Goal: Task Accomplishment & Management: Use online tool/utility

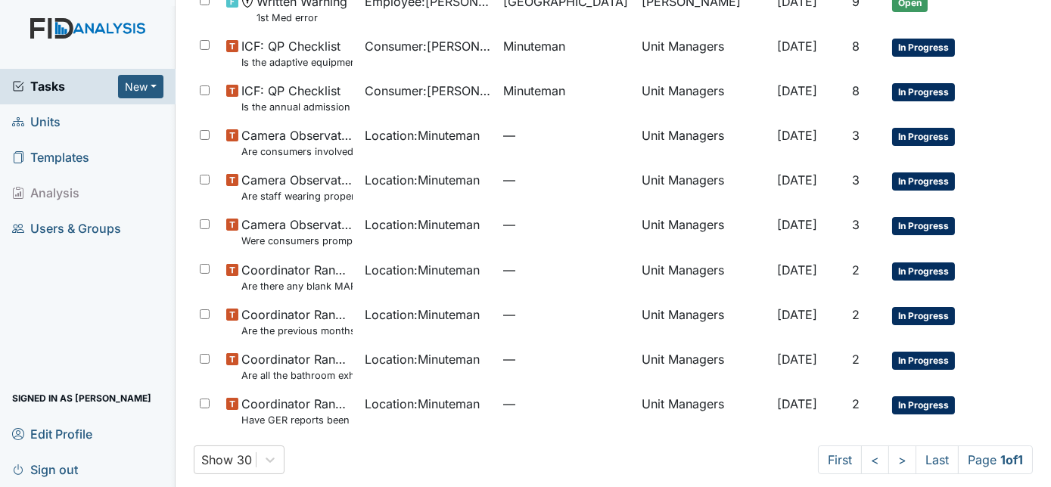
scroll to position [559, 0]
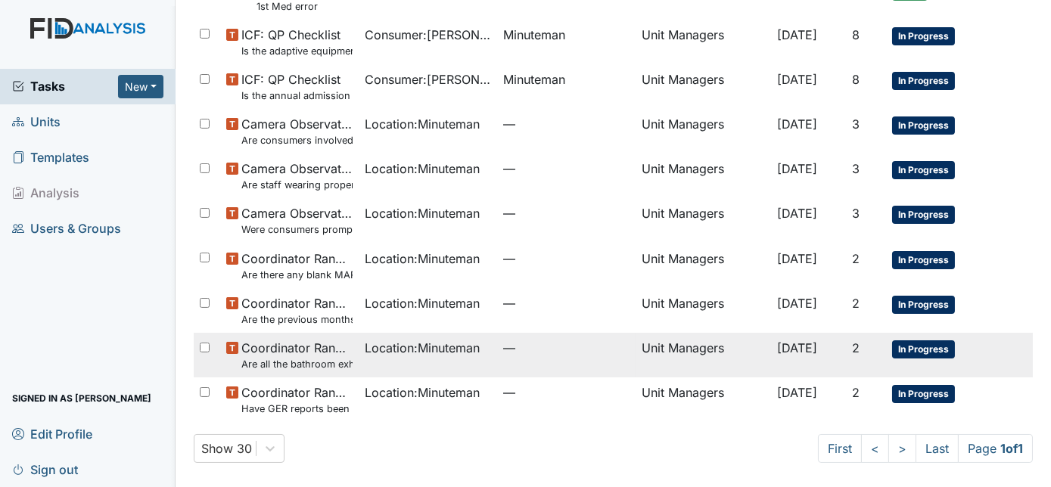
click at [701, 346] on td "Unit Managers" at bounding box center [703, 355] width 135 height 45
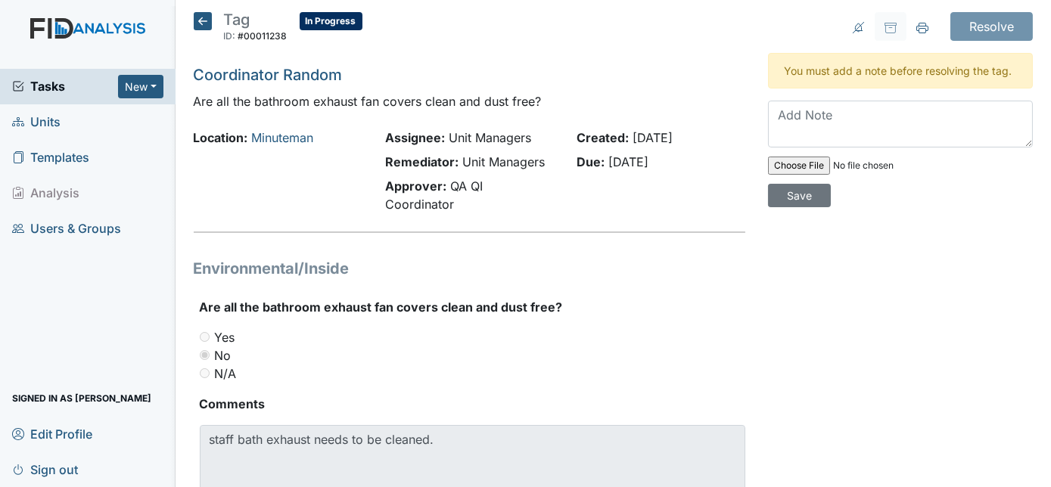
click at [200, 20] on icon at bounding box center [203, 21] width 18 height 18
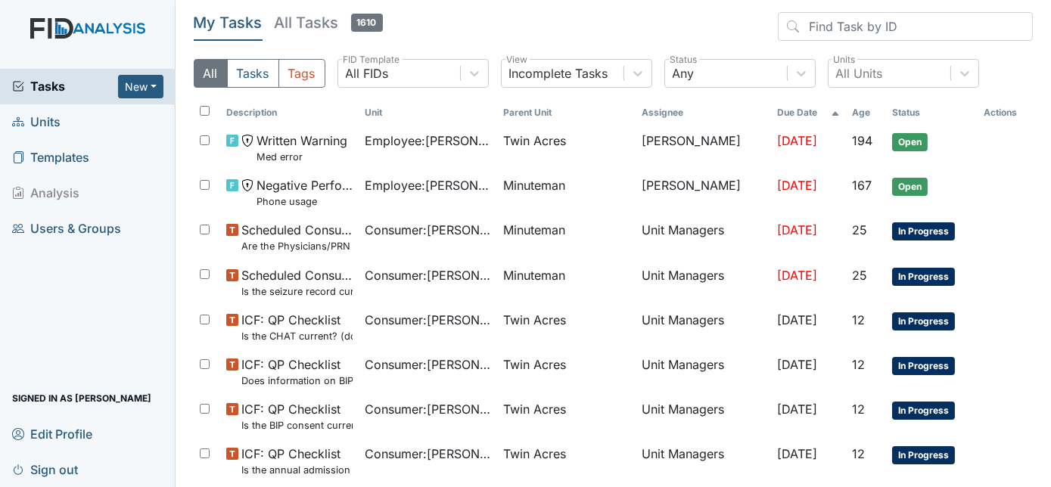
click at [48, 123] on span "Units" at bounding box center [36, 121] width 48 height 23
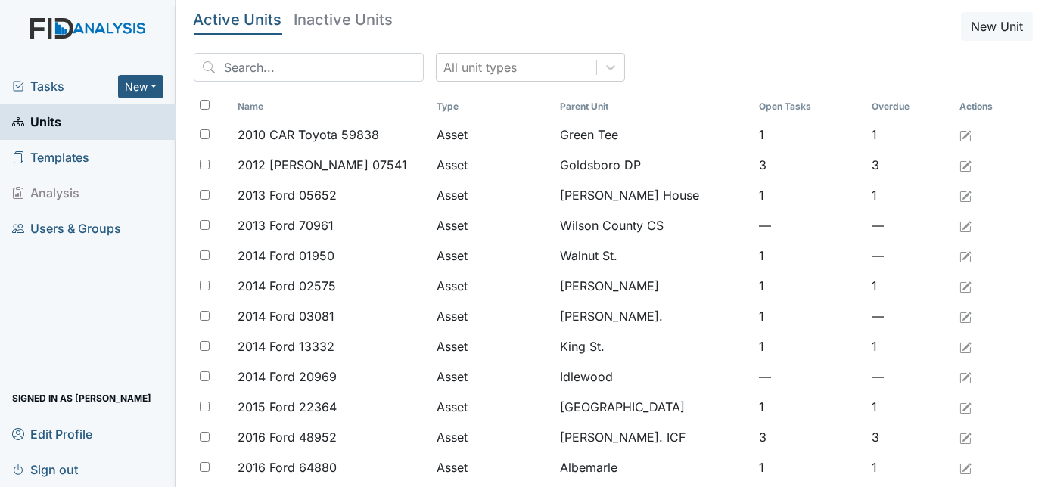
click at [40, 85] on span "Tasks" at bounding box center [65, 86] width 106 height 18
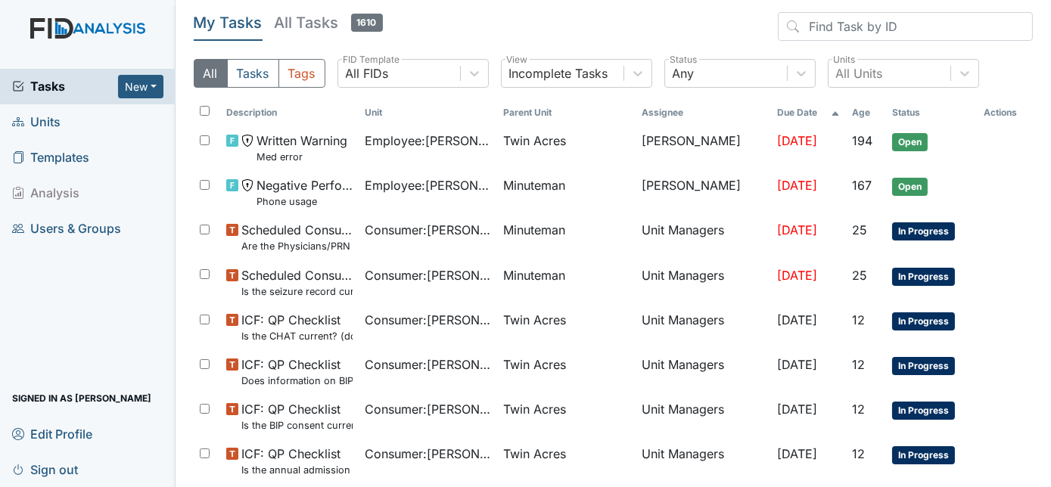
click at [52, 116] on span "Units" at bounding box center [36, 121] width 48 height 23
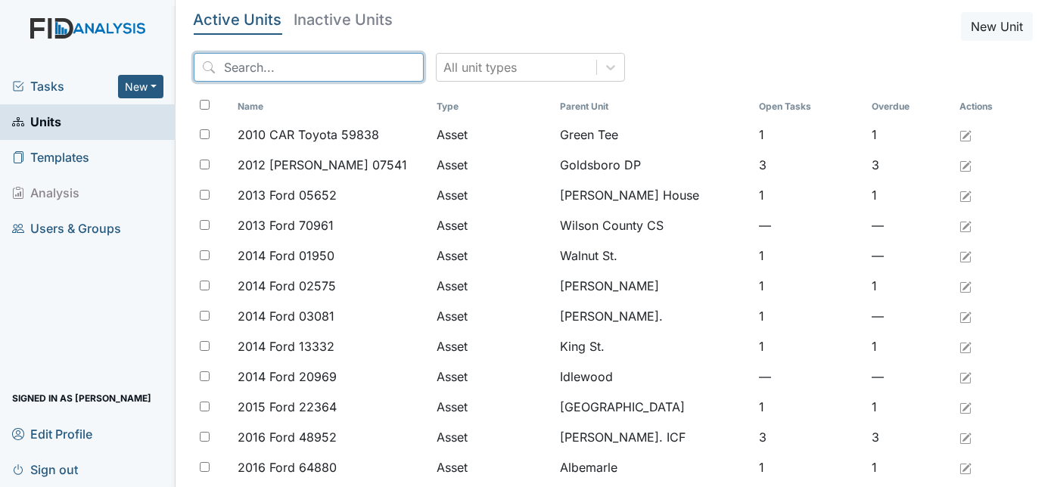
click at [265, 66] on input "search" at bounding box center [309, 67] width 230 height 29
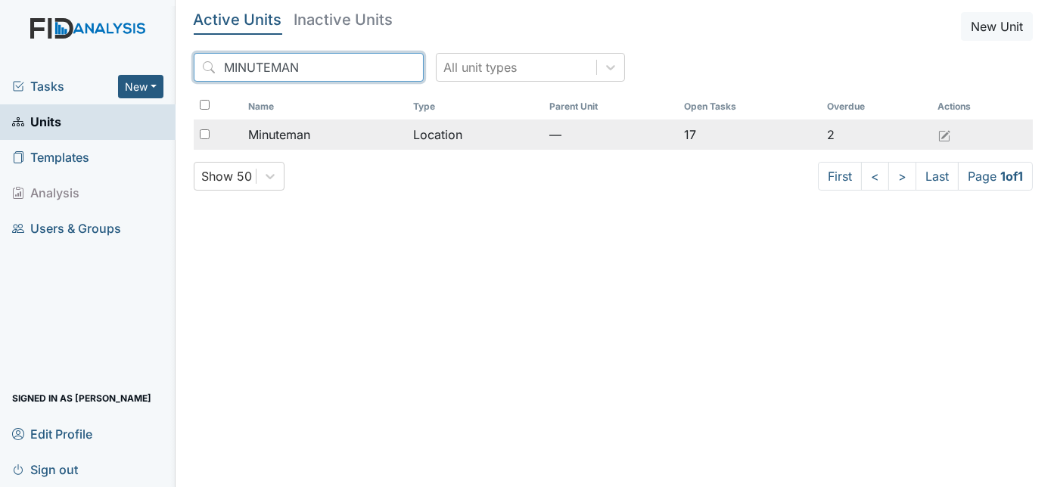
type input "MINUTEMAN"
click at [200, 131] on input "checkbox" at bounding box center [205, 134] width 10 height 10
checkbox input "true"
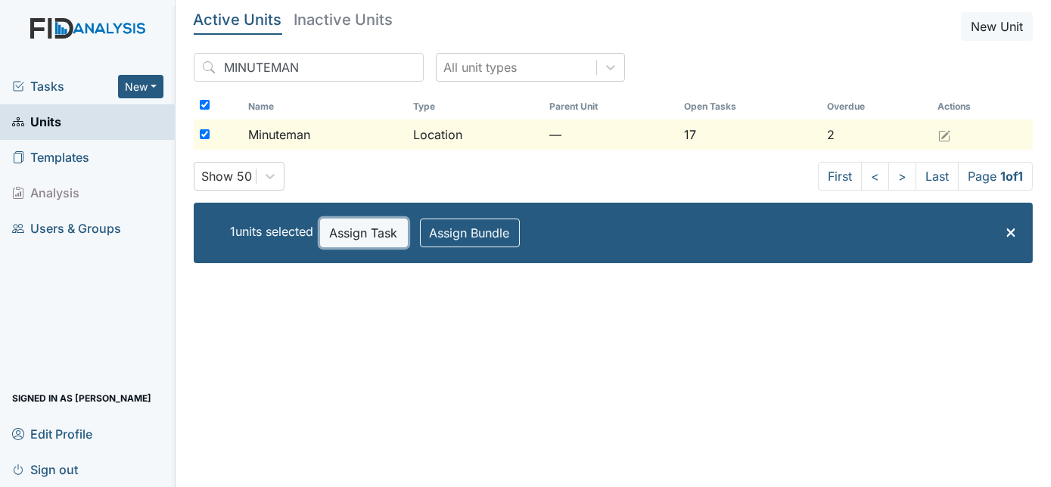
click at [357, 225] on button "Assign Task" at bounding box center [364, 233] width 88 height 29
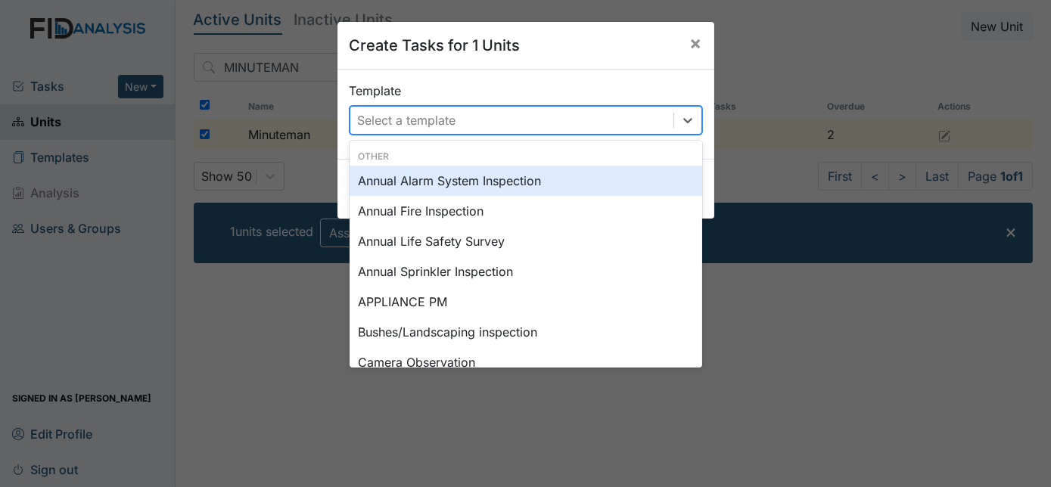
click at [373, 117] on div "Select a template" at bounding box center [407, 120] width 98 height 18
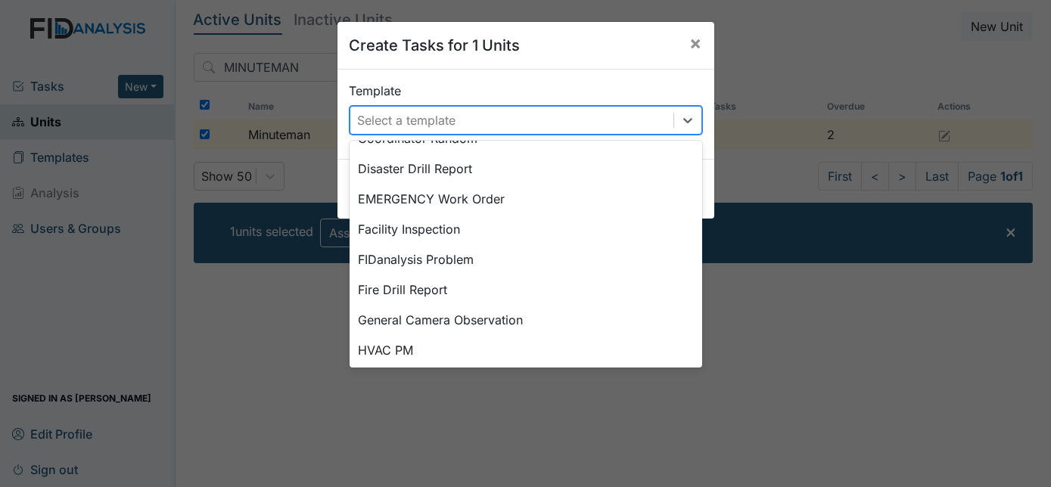
scroll to position [312, 0]
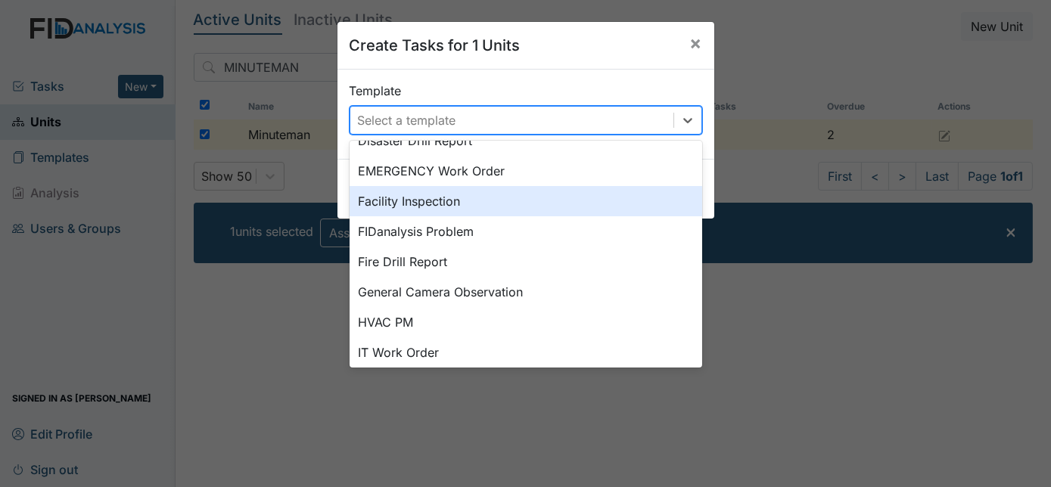
click at [443, 204] on div "Facility Inspection" at bounding box center [526, 201] width 353 height 30
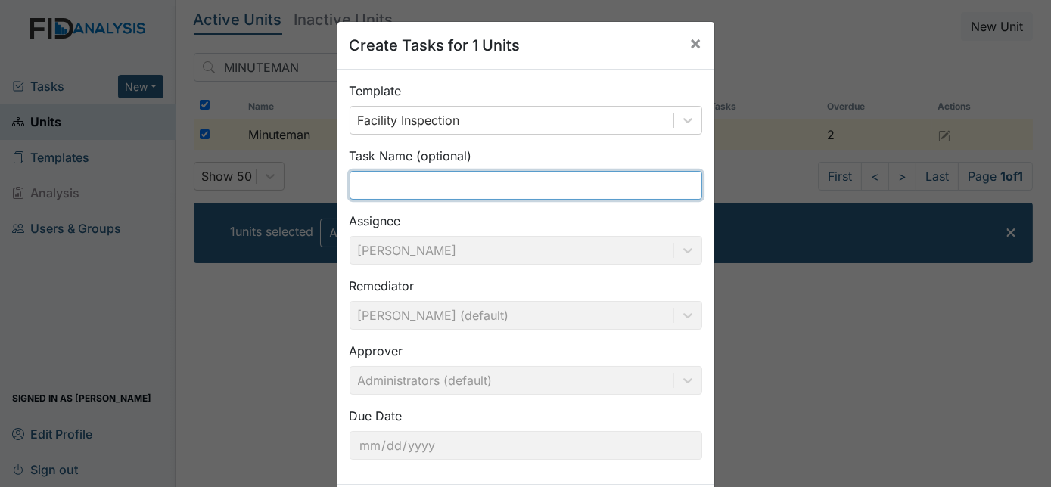
click at [437, 189] on input "text" at bounding box center [526, 185] width 353 height 29
type input "Facility inspection"
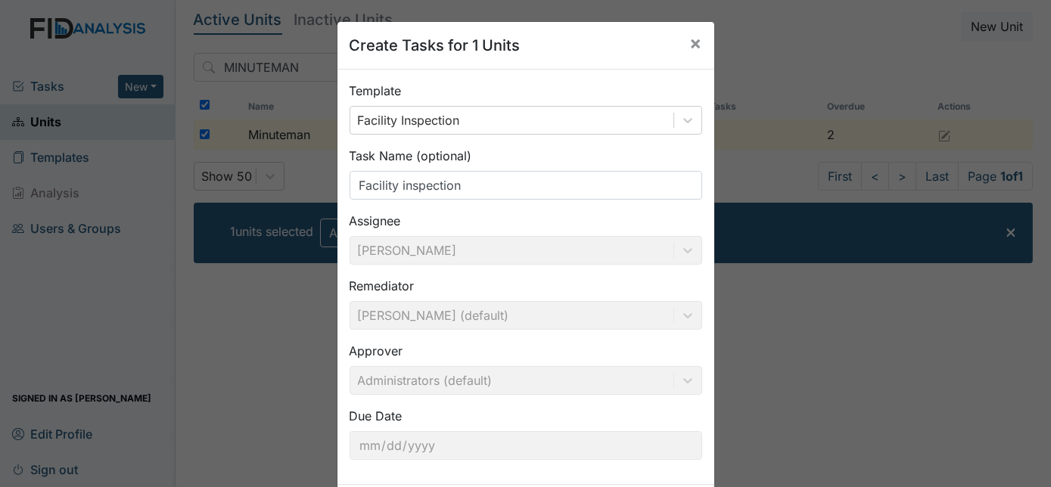
scroll to position [77, 0]
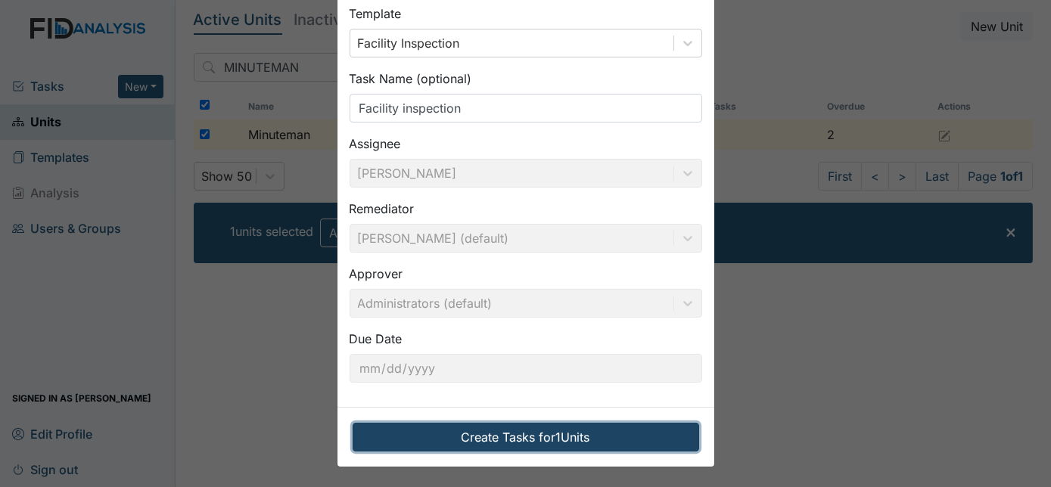
click at [477, 428] on button "Create Tasks for 1 Units" at bounding box center [526, 437] width 347 height 29
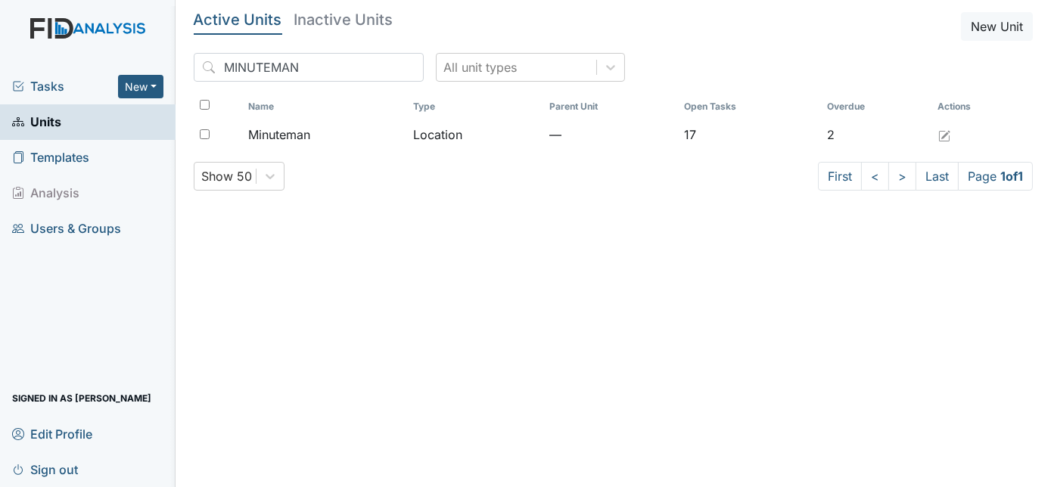
click at [56, 89] on span "Tasks" at bounding box center [65, 86] width 106 height 18
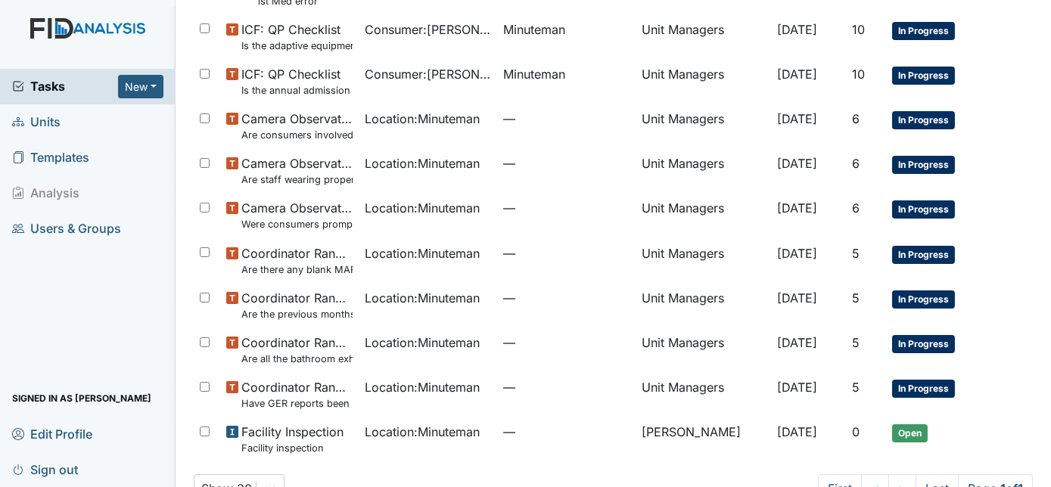
scroll to position [555, 0]
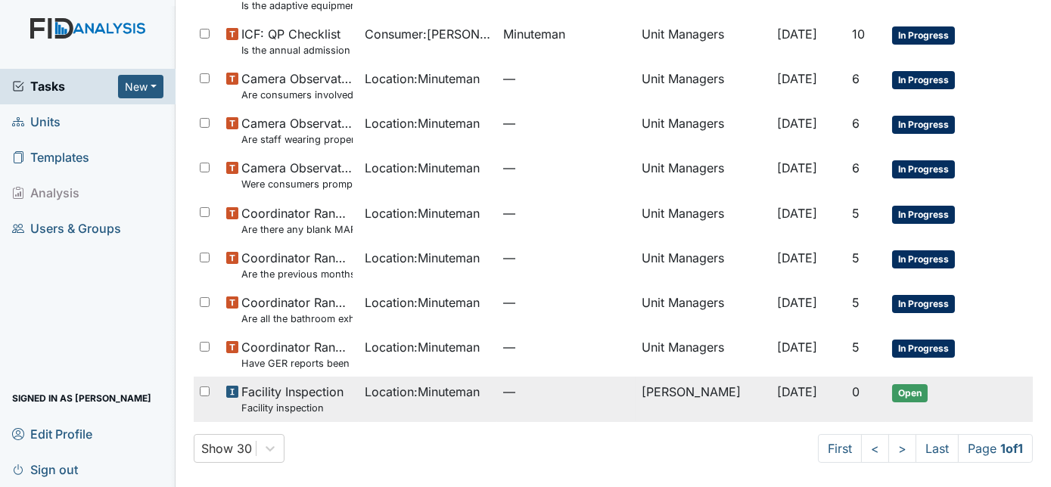
click at [846, 395] on td "0" at bounding box center [865, 399] width 39 height 45
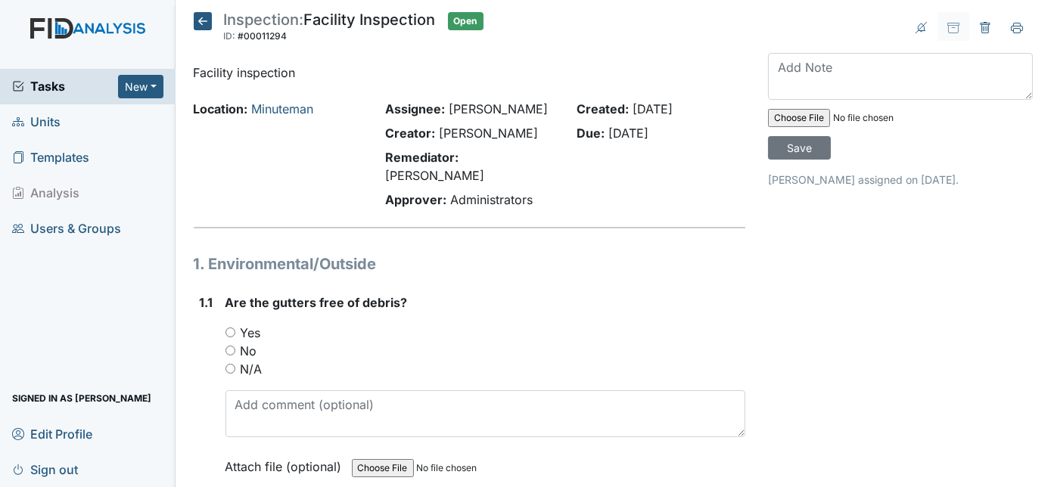
click at [227, 328] on input "Yes" at bounding box center [230, 333] width 10 height 10
radio input "true"
click at [203, 343] on div "1.1" at bounding box center [207, 396] width 14 height 205
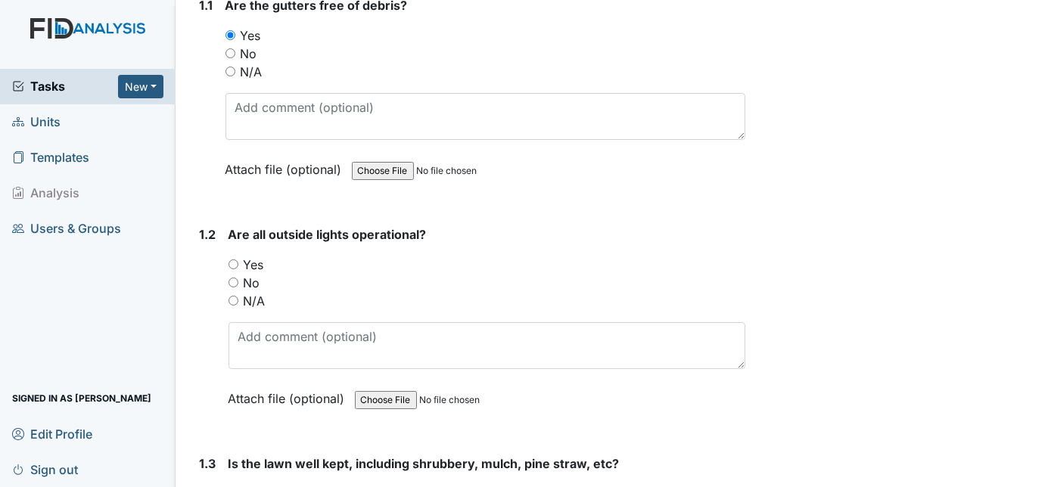
scroll to position [330, 0]
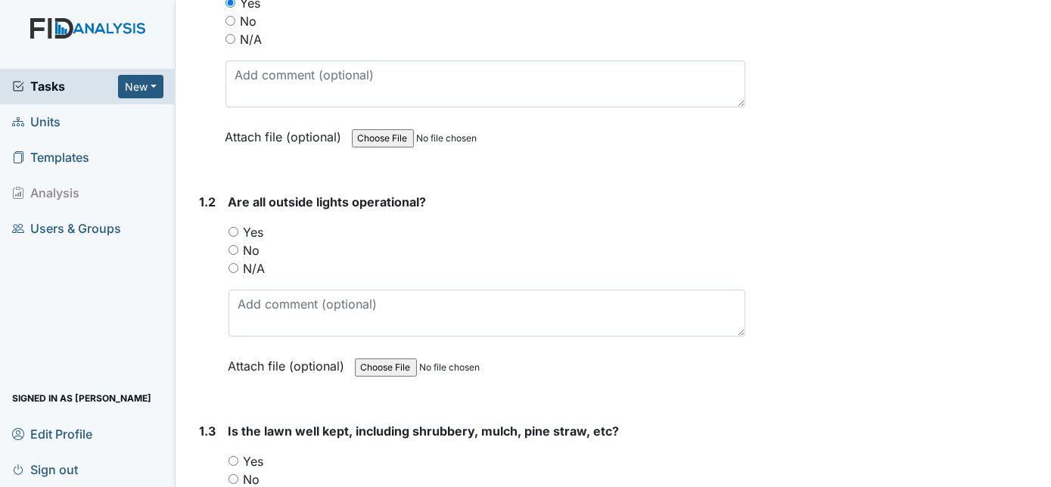
click at [232, 227] on input "Yes" at bounding box center [233, 232] width 10 height 10
radio input "true"
click at [197, 250] on div "1.2 Are all outside lights operational? You must select one of the below option…" at bounding box center [470, 295] width 552 height 205
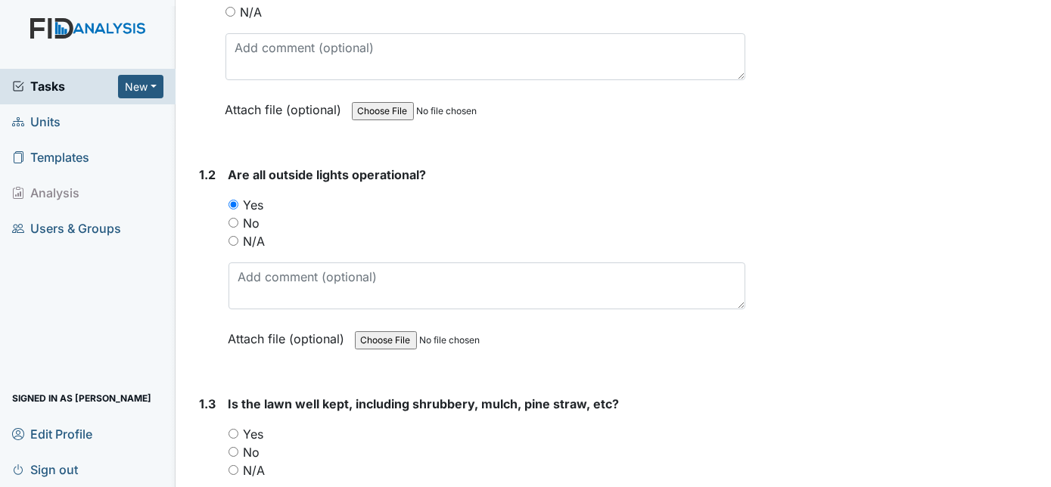
scroll to position [385, 0]
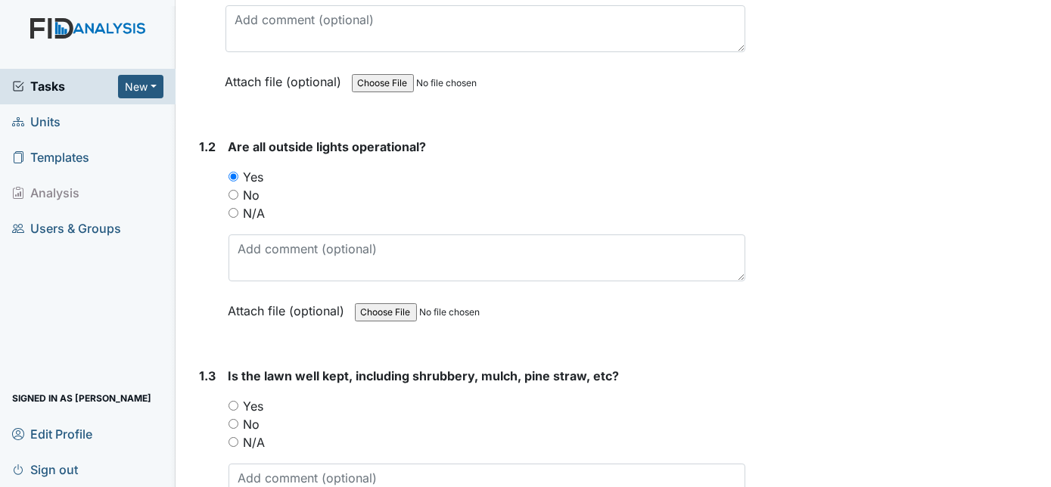
click at [54, 123] on span "Units" at bounding box center [36, 121] width 48 height 23
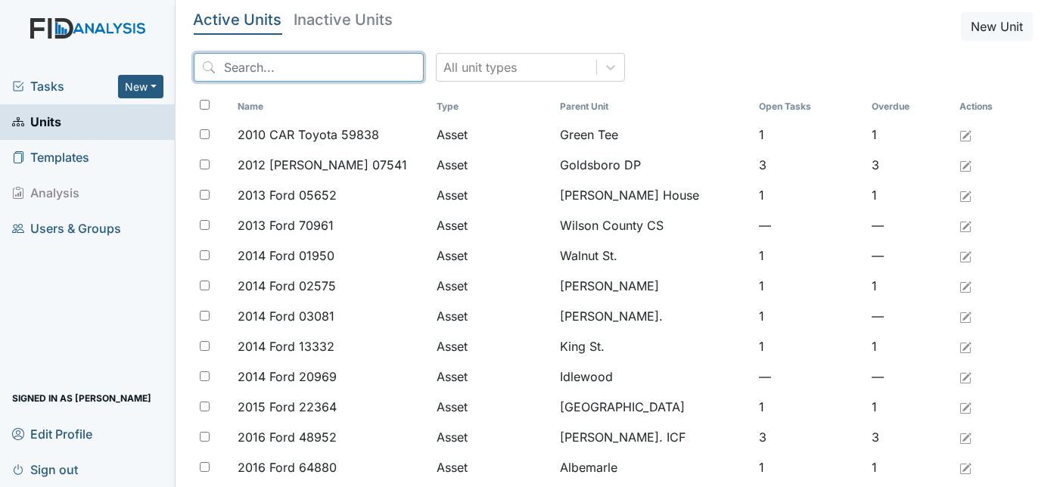
click at [340, 63] on input "search" at bounding box center [309, 67] width 230 height 29
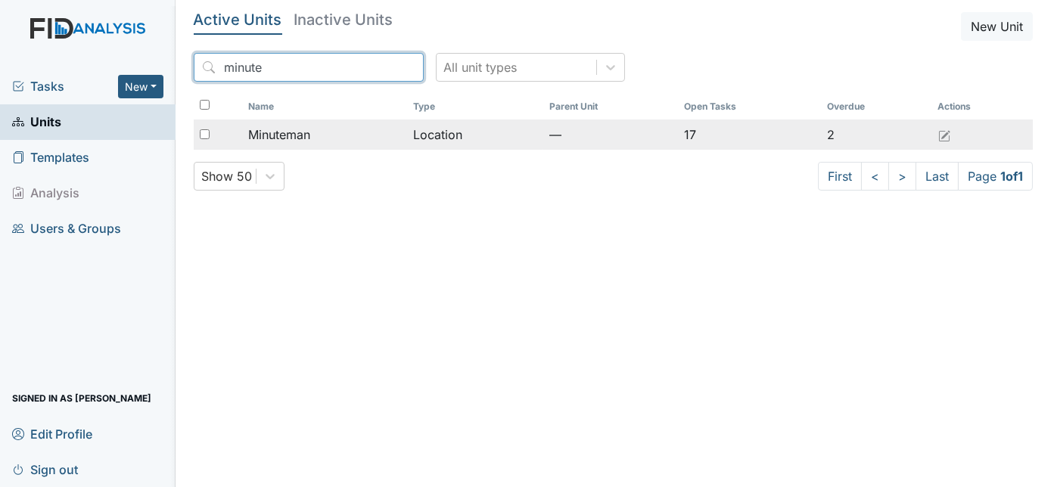
type input "minute"
click at [334, 128] on div "Minuteman" at bounding box center [324, 135] width 153 height 18
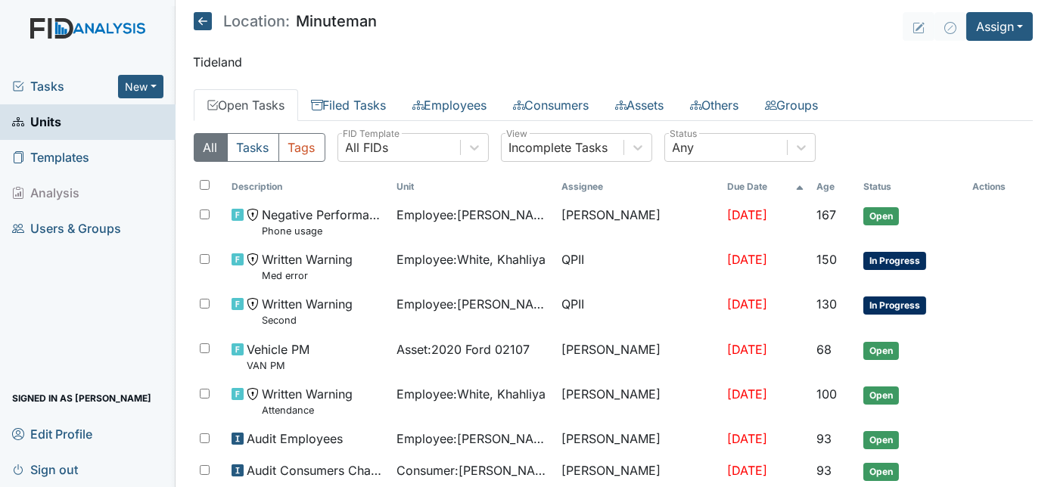
click at [58, 95] on div "Tasks New Form Inspection Document Bundle" at bounding box center [88, 87] width 176 height 36
click at [49, 85] on span "Tasks" at bounding box center [65, 86] width 106 height 18
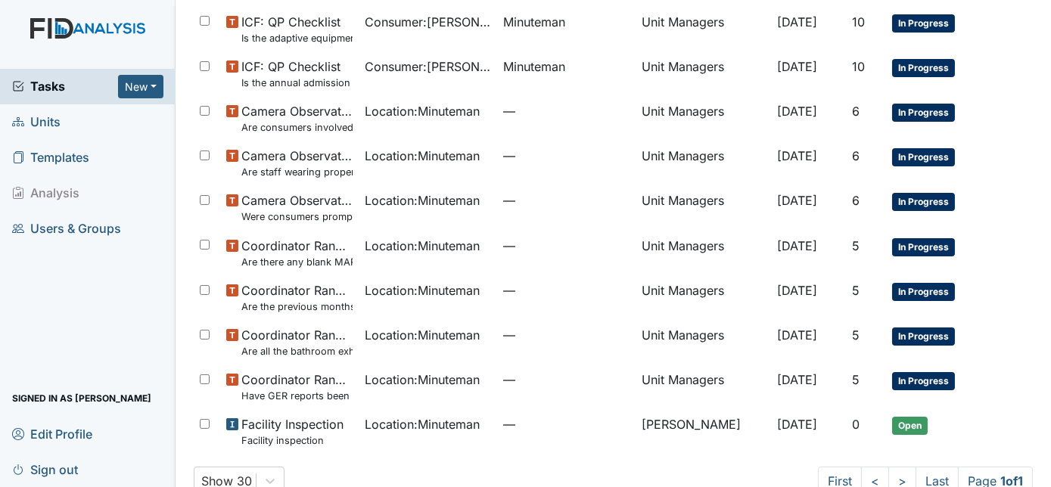
scroll to position [555, 0]
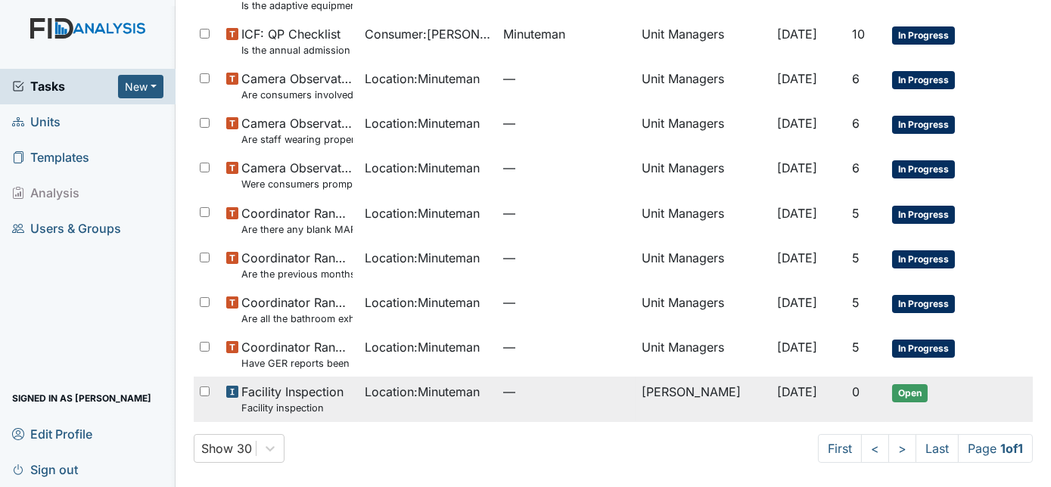
click at [778, 395] on span "[DATE]" at bounding box center [798, 391] width 40 height 15
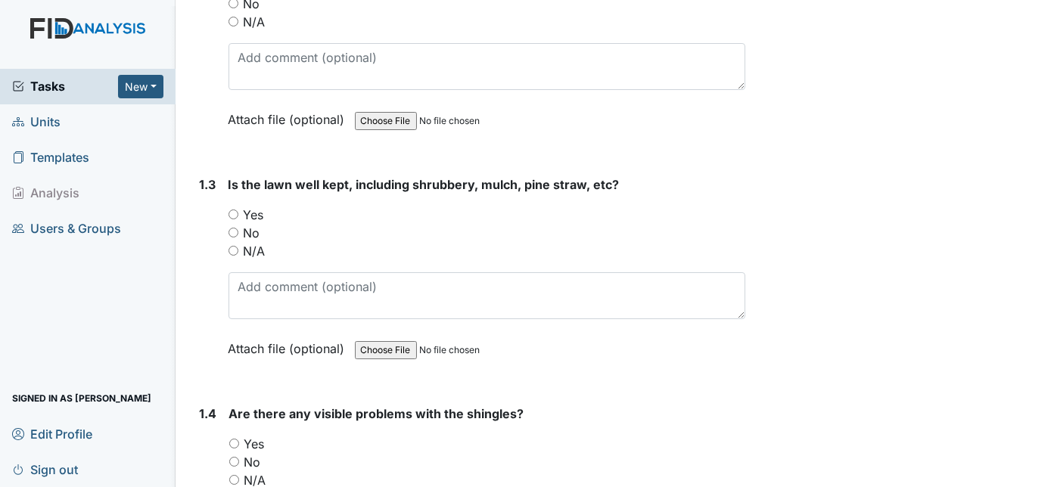
scroll to position [577, 0]
click at [233, 209] on input "Yes" at bounding box center [233, 214] width 10 height 10
radio input "true"
click at [200, 225] on div "1.3" at bounding box center [208, 277] width 17 height 205
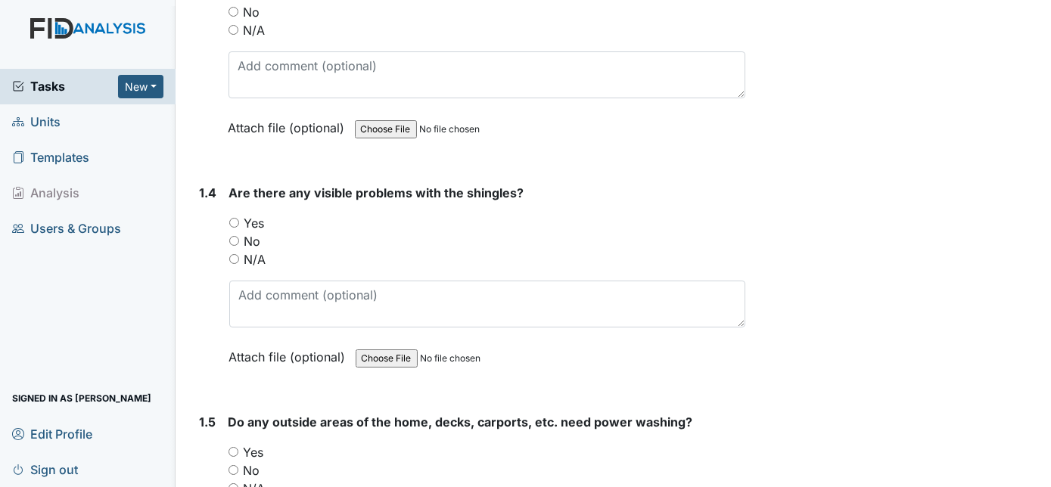
scroll to position [825, 0]
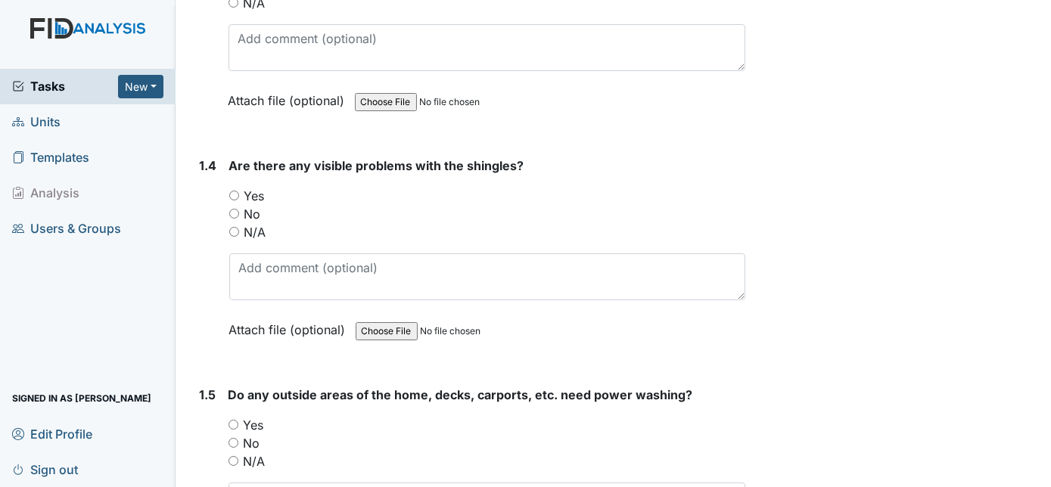
click at [233, 209] on input "No" at bounding box center [234, 214] width 10 height 10
radio input "true"
click at [197, 235] on div "1.4 Are there any visible problems with the shingles? You must select one of th…" at bounding box center [470, 259] width 552 height 205
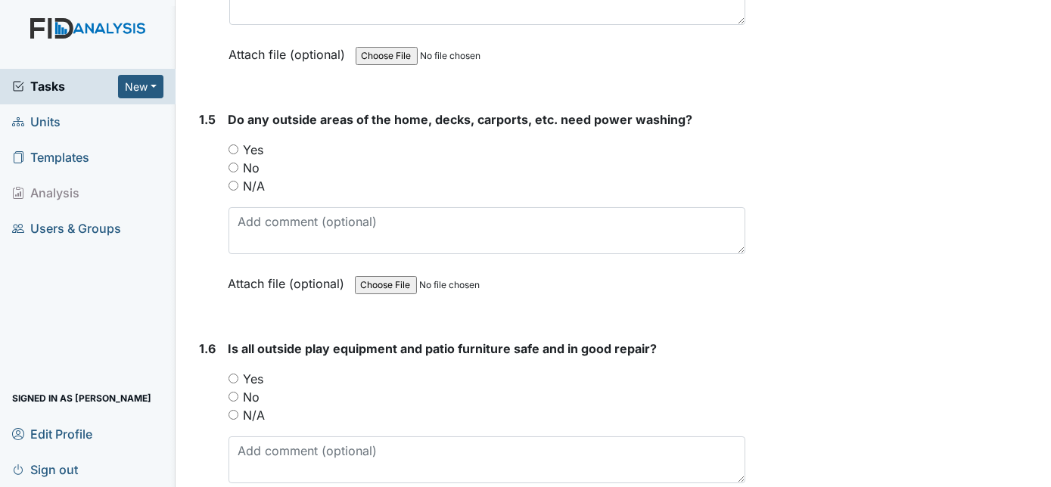
scroll to position [1127, 0]
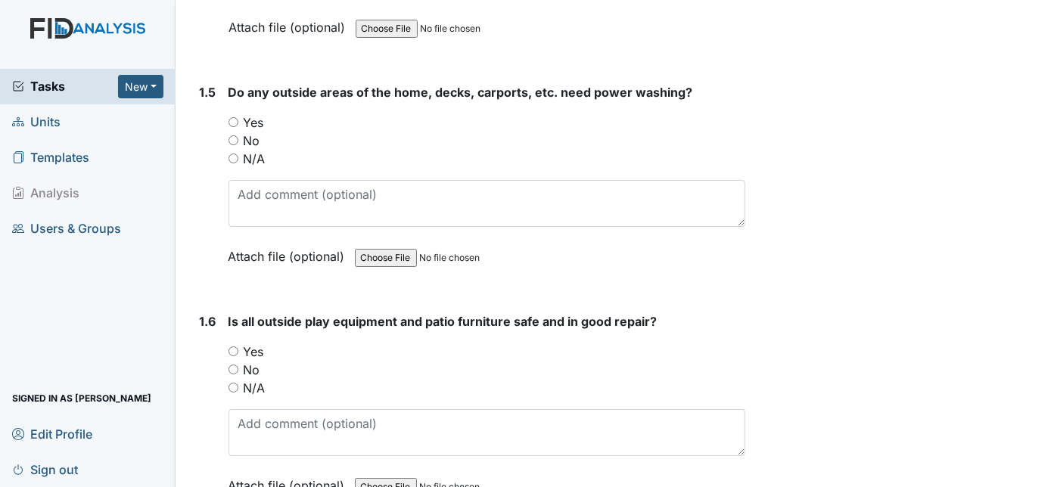
click at [232, 135] on input "No" at bounding box center [233, 140] width 10 height 10
radio input "true"
click at [213, 148] on div "1.5" at bounding box center [208, 185] width 17 height 205
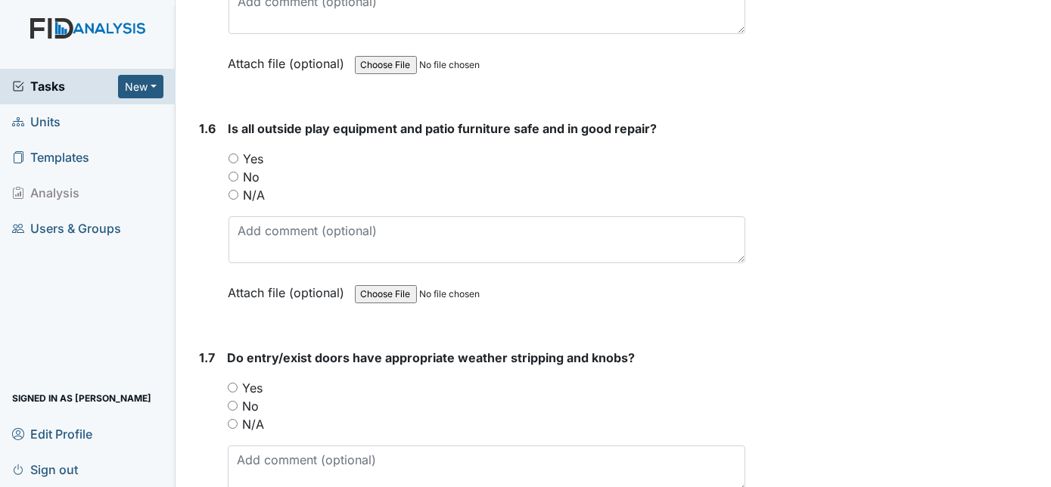
scroll to position [1347, 0]
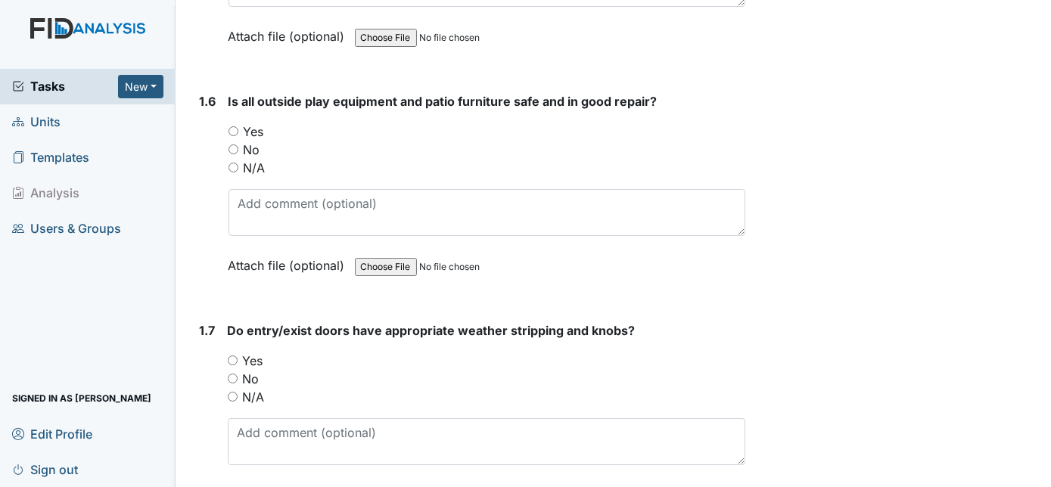
click at [233, 126] on input "Yes" at bounding box center [233, 131] width 10 height 10
radio input "true"
click at [231, 356] on input "Yes" at bounding box center [233, 361] width 10 height 10
radio input "true"
click at [202, 361] on div "1.7" at bounding box center [208, 424] width 16 height 205
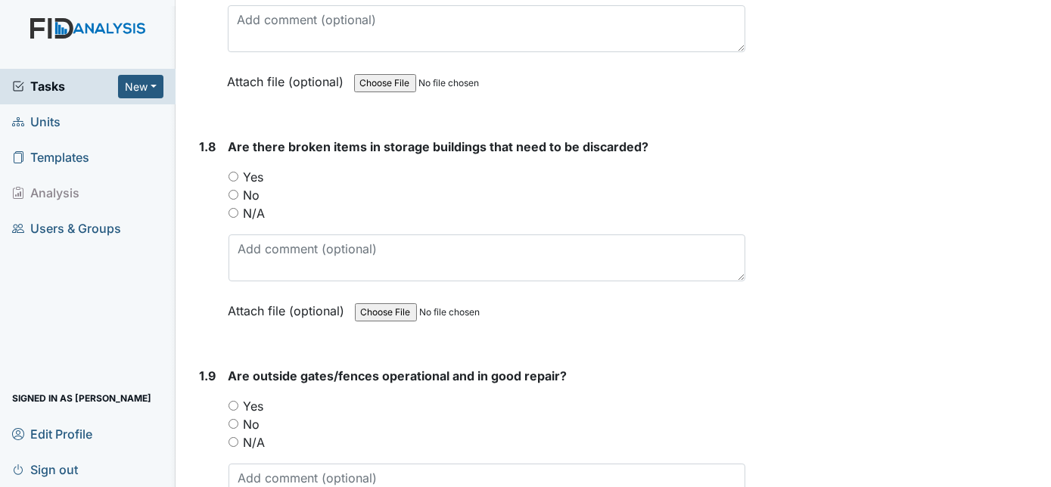
scroll to position [1788, 0]
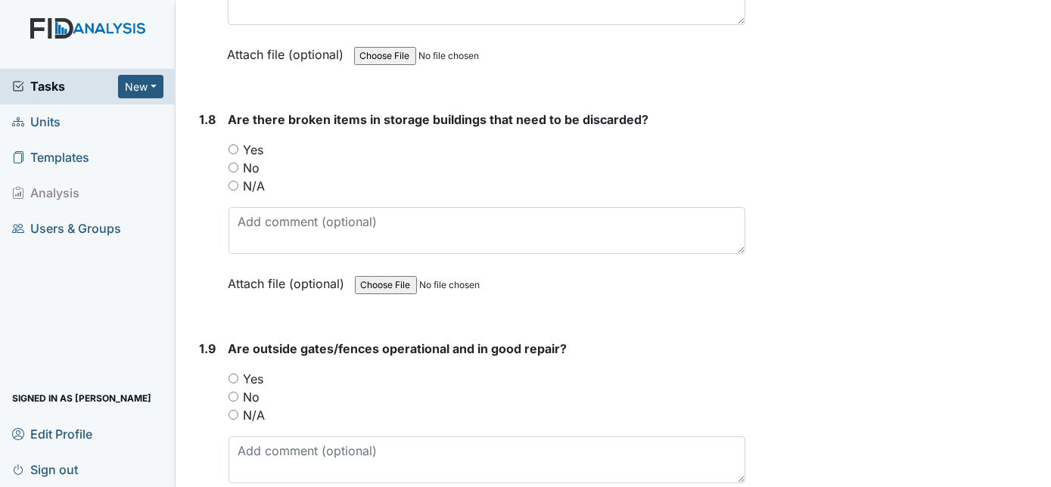
click at [234, 163] on input "No" at bounding box center [233, 168] width 10 height 10
radio input "true"
click at [196, 161] on div "1.8 Are there broken items in storage buildings that need to be discarded? You …" at bounding box center [470, 212] width 552 height 205
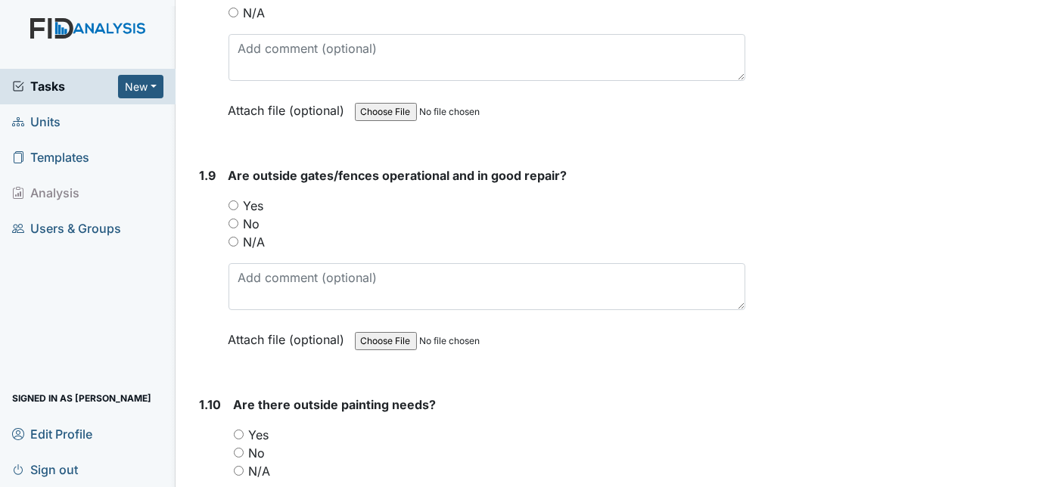
scroll to position [1981, 0]
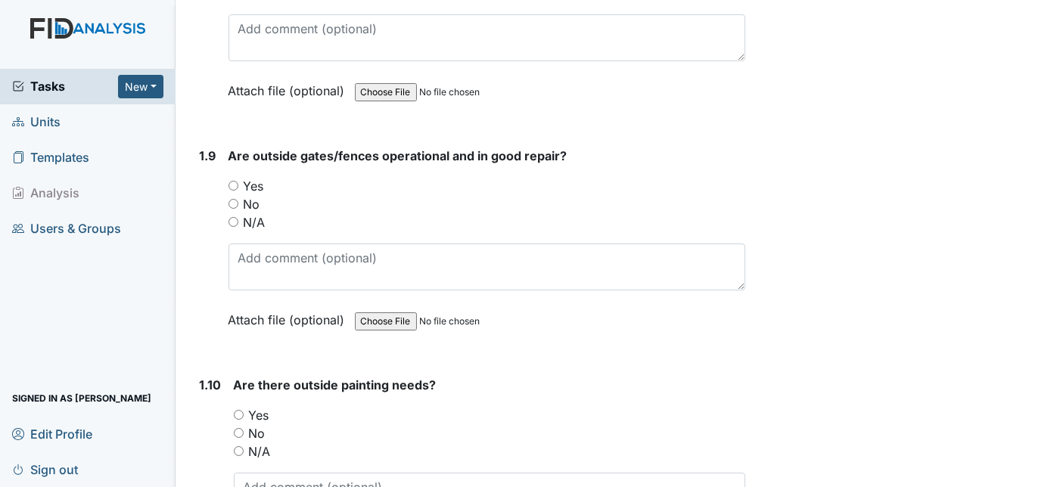
click at [231, 181] on input "Yes" at bounding box center [233, 186] width 10 height 10
radio input "true"
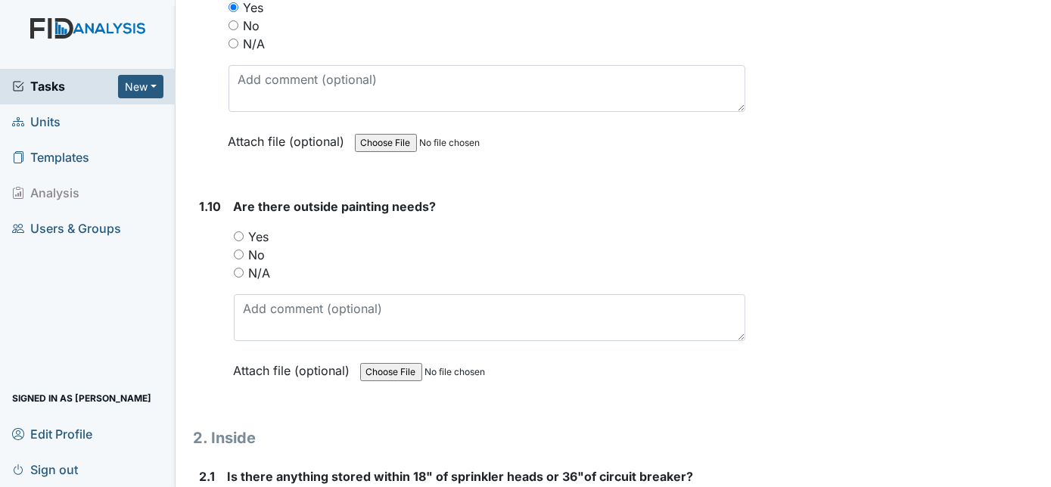
scroll to position [2228, 0]
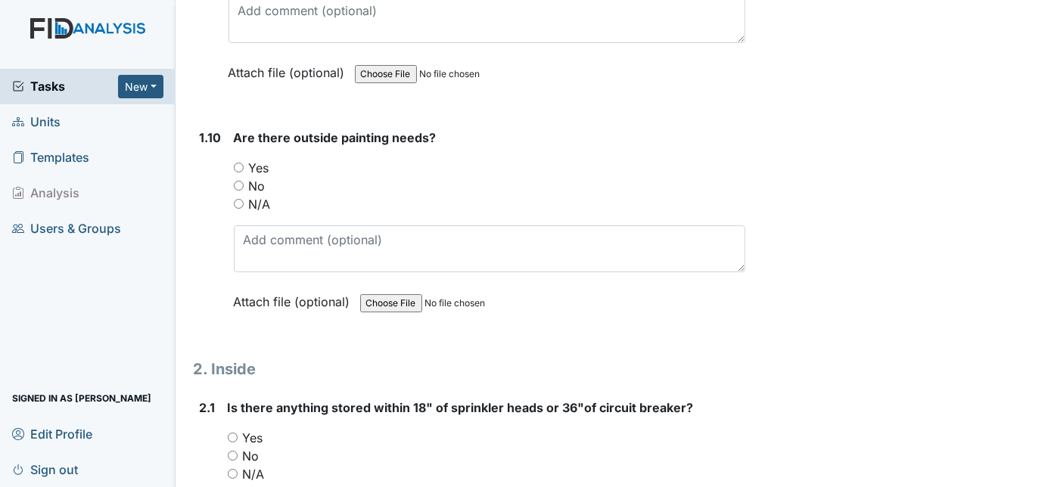
click at [235, 181] on input "No" at bounding box center [239, 186] width 10 height 10
radio input "true"
click at [218, 162] on div "1.10" at bounding box center [211, 231] width 22 height 205
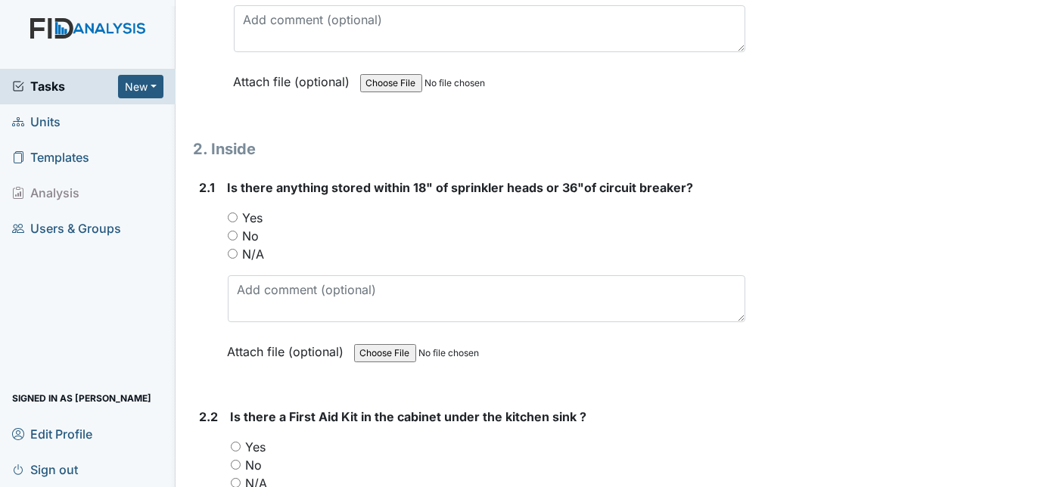
scroll to position [2476, 0]
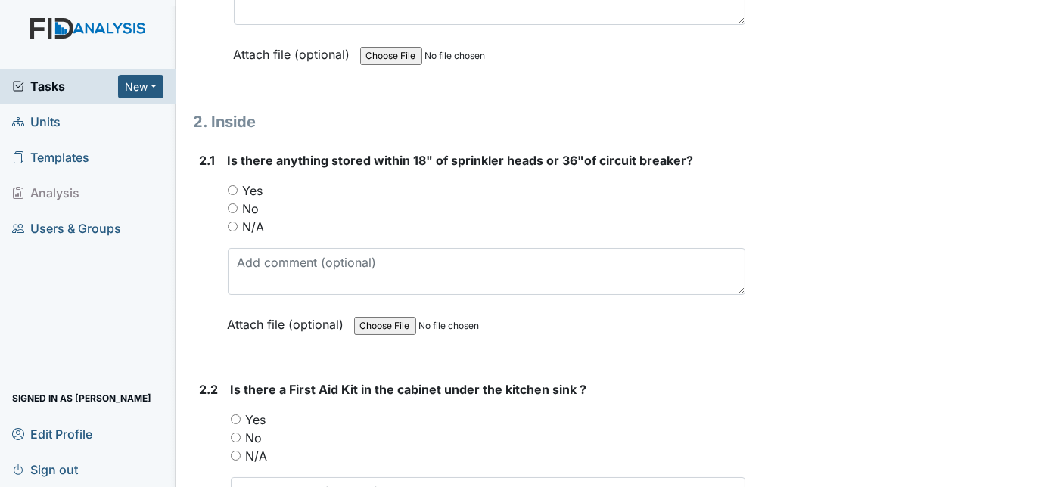
click at [229, 204] on input "No" at bounding box center [233, 209] width 10 height 10
radio input "true"
click at [204, 228] on div "2.1" at bounding box center [208, 253] width 16 height 205
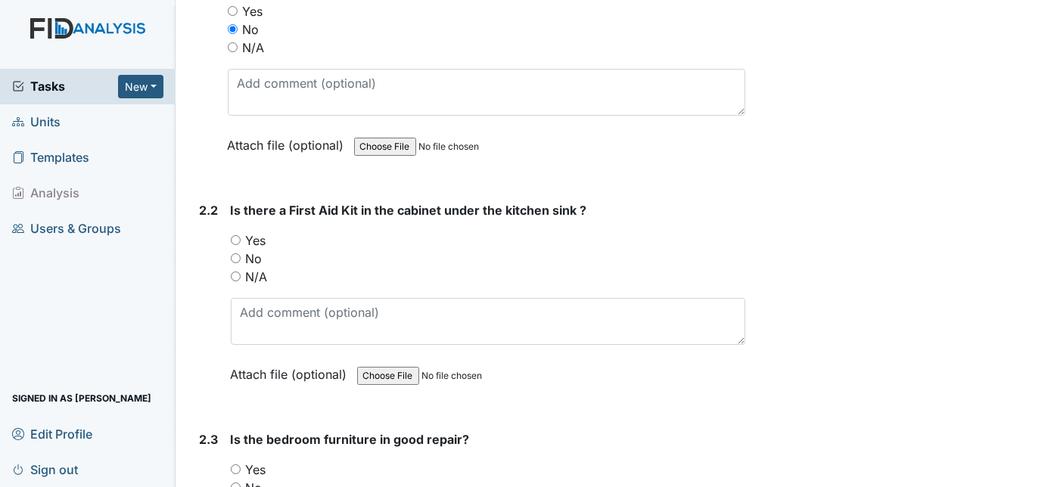
scroll to position [2696, 0]
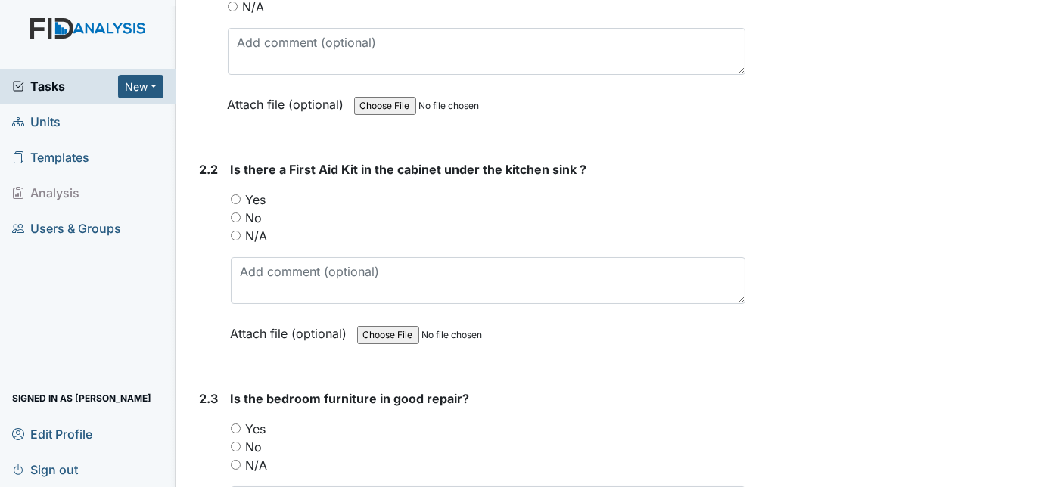
click at [235, 194] on input "Yes" at bounding box center [236, 199] width 10 height 10
radio input "true"
click at [207, 227] on div "2.2" at bounding box center [209, 262] width 19 height 205
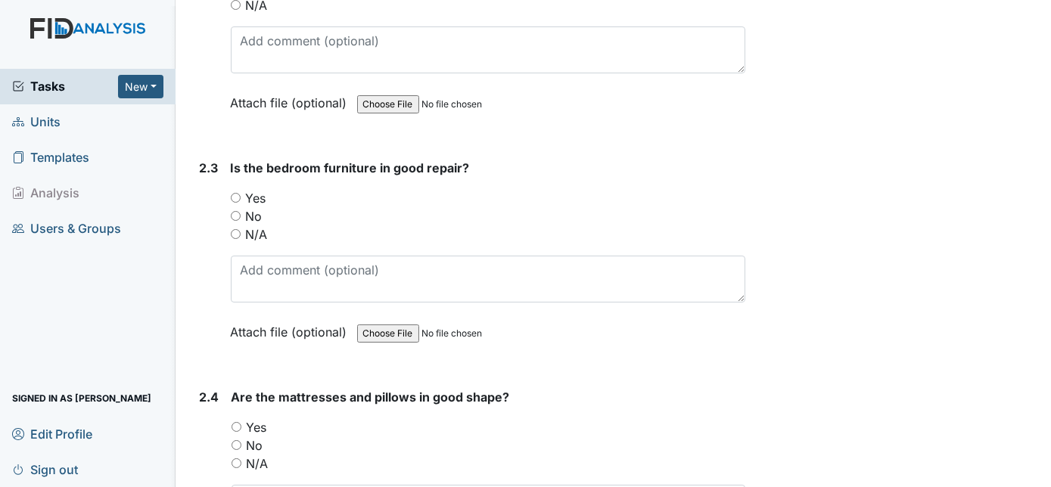
scroll to position [2998, 0]
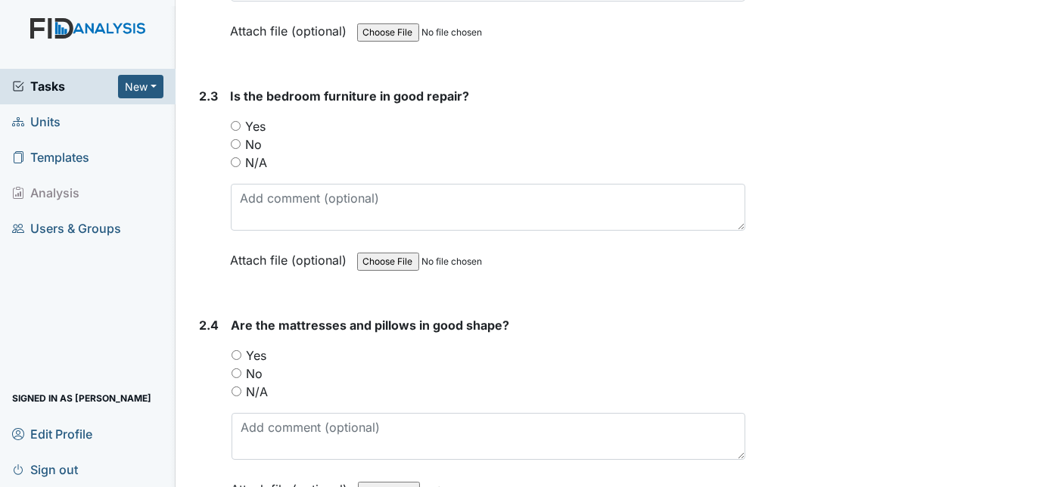
click at [232, 121] on input "Yes" at bounding box center [236, 126] width 10 height 10
radio input "true"
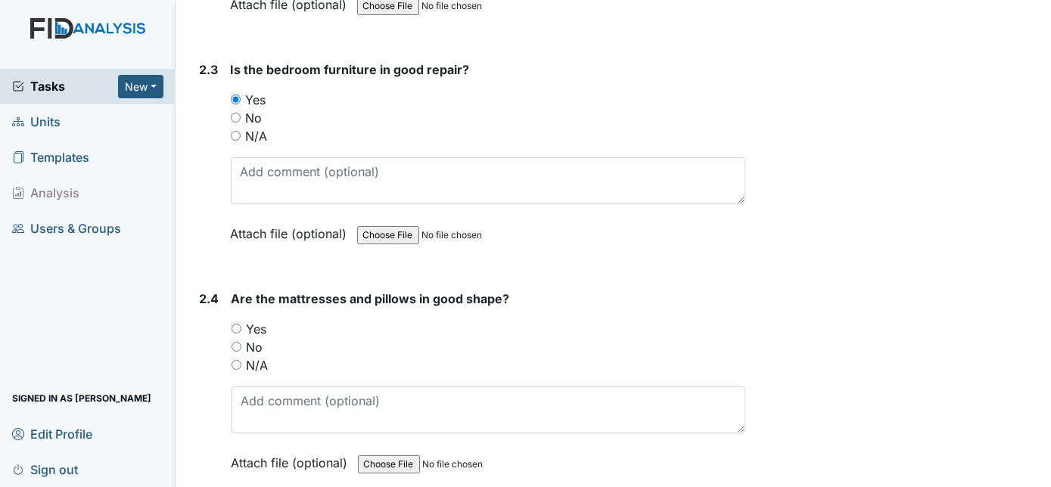
scroll to position [3026, 0]
click at [246, 215] on div "Attach file (optional) You can upload .pdf, .txt, .jpg, .jpeg, .png, .csv, .xls…" at bounding box center [488, 233] width 515 height 37
click at [194, 310] on div "2.4 Are the mattresses and pillows in good shape? You must select one of the be…" at bounding box center [470, 390] width 552 height 205
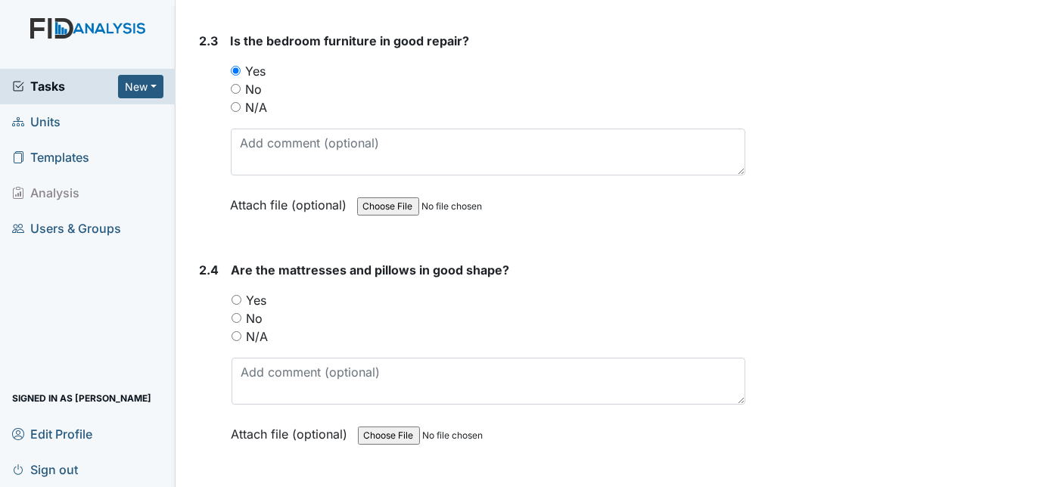
scroll to position [3081, 0]
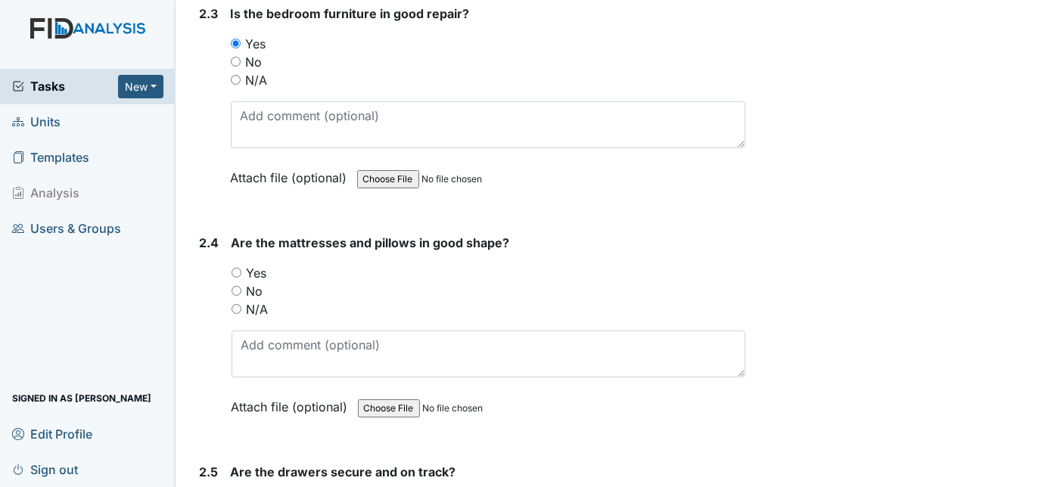
click at [237, 268] on input "Yes" at bounding box center [237, 273] width 10 height 10
radio input "true"
click at [215, 328] on div "2.4" at bounding box center [210, 336] width 20 height 205
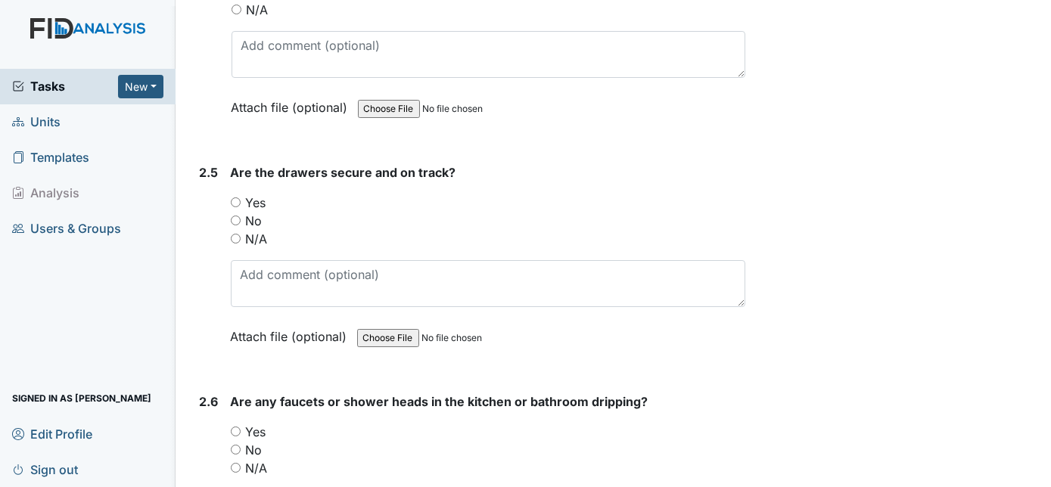
scroll to position [3383, 0]
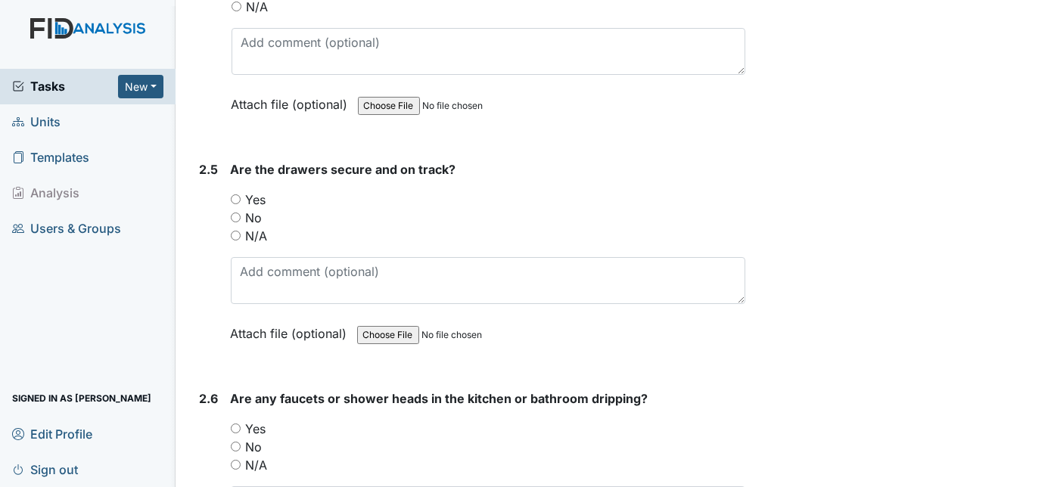
click at [235, 194] on input "Yes" at bounding box center [236, 199] width 10 height 10
radio input "true"
click at [220, 266] on div "2.5 Are the drawers secure and on track? You must select one of the below optio…" at bounding box center [470, 262] width 552 height 205
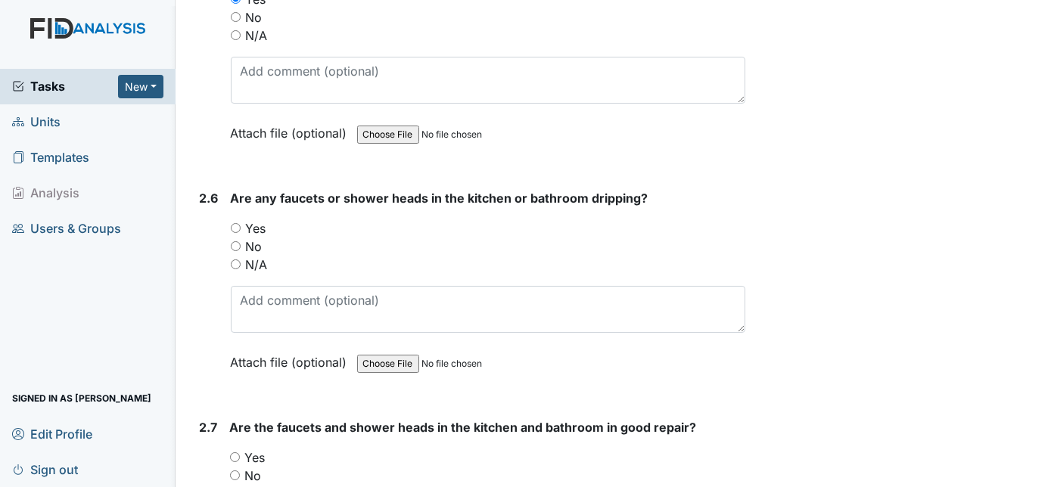
scroll to position [3604, 0]
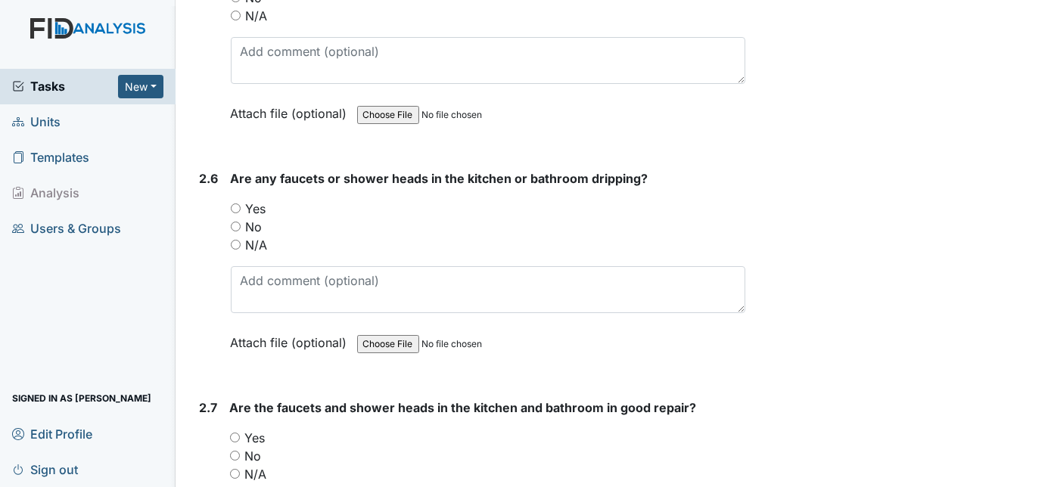
click at [234, 222] on input "No" at bounding box center [236, 227] width 10 height 10
radio input "true"
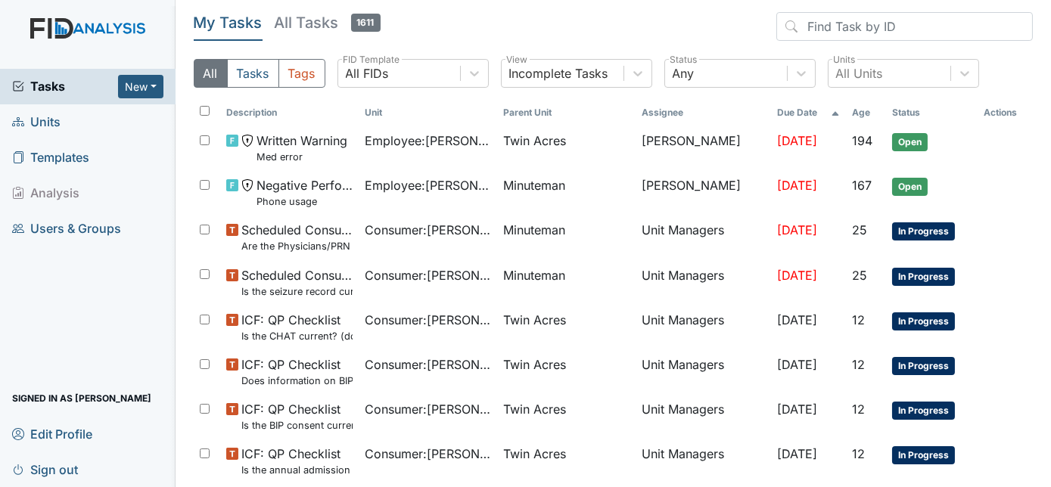
click at [61, 128] on link "Units" at bounding box center [88, 122] width 176 height 36
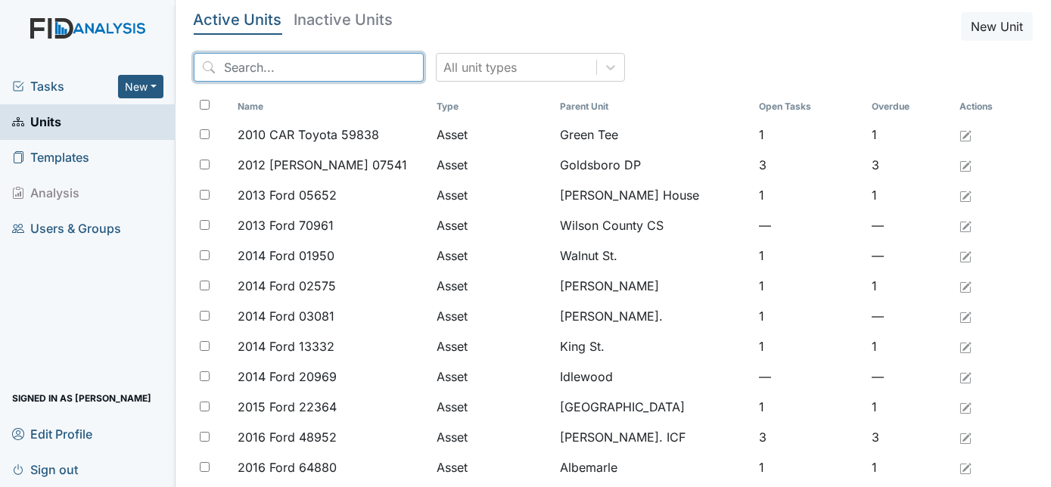
click at [258, 69] on input "search" at bounding box center [309, 67] width 230 height 29
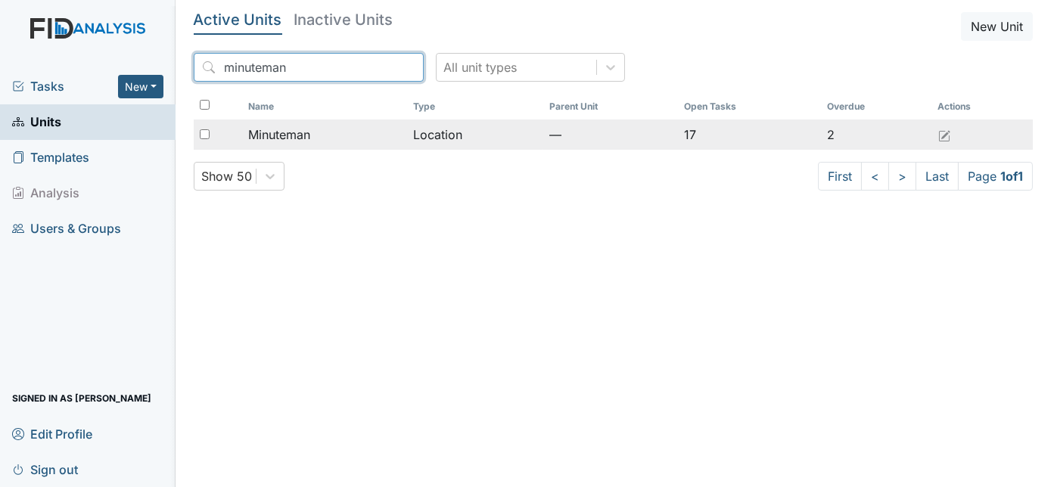
type input "minuteman"
click at [304, 135] on span "Minuteman" at bounding box center [279, 135] width 62 height 18
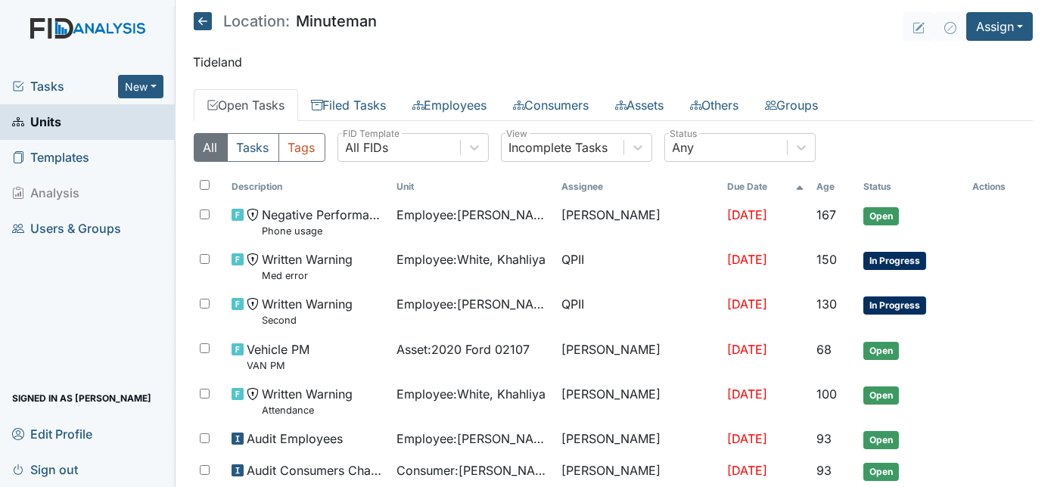
click at [44, 90] on span "Tasks" at bounding box center [65, 86] width 106 height 18
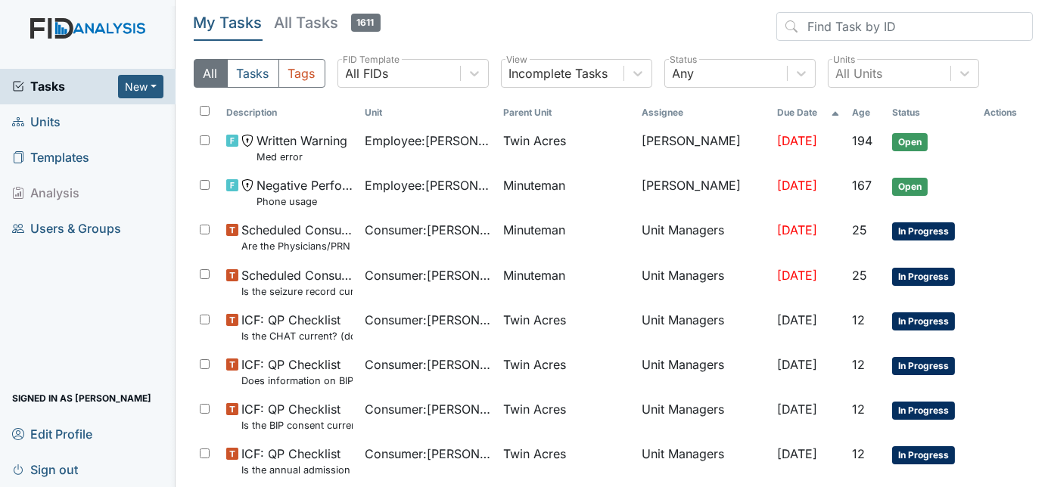
click at [40, 119] on span "Units" at bounding box center [36, 121] width 48 height 23
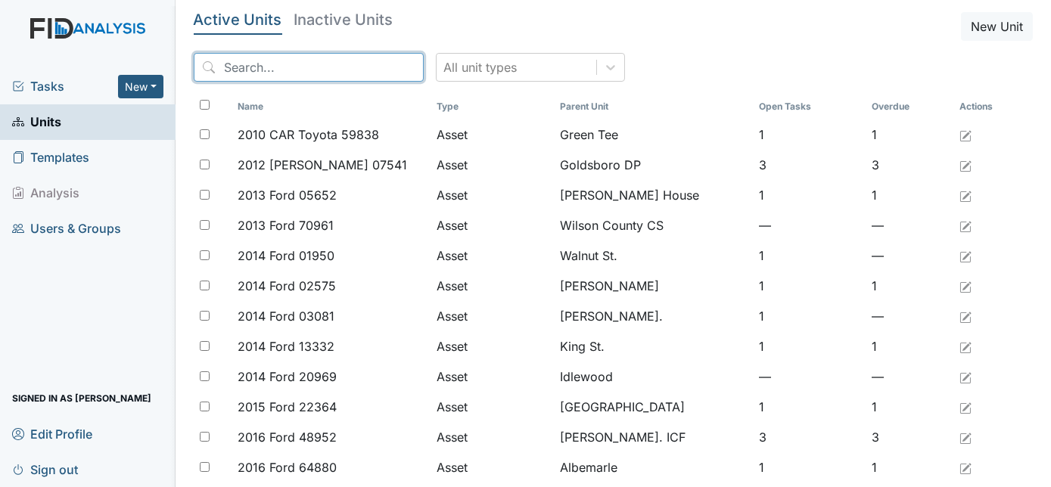
click at [262, 80] on input "search" at bounding box center [309, 67] width 230 height 29
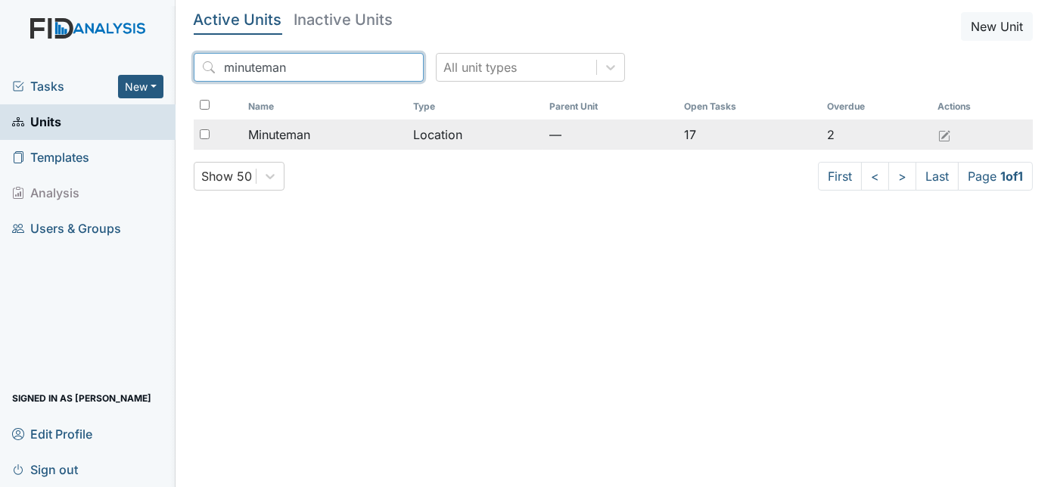
type input "minuteman"
click at [204, 135] on input "checkbox" at bounding box center [205, 134] width 10 height 10
checkbox input "true"
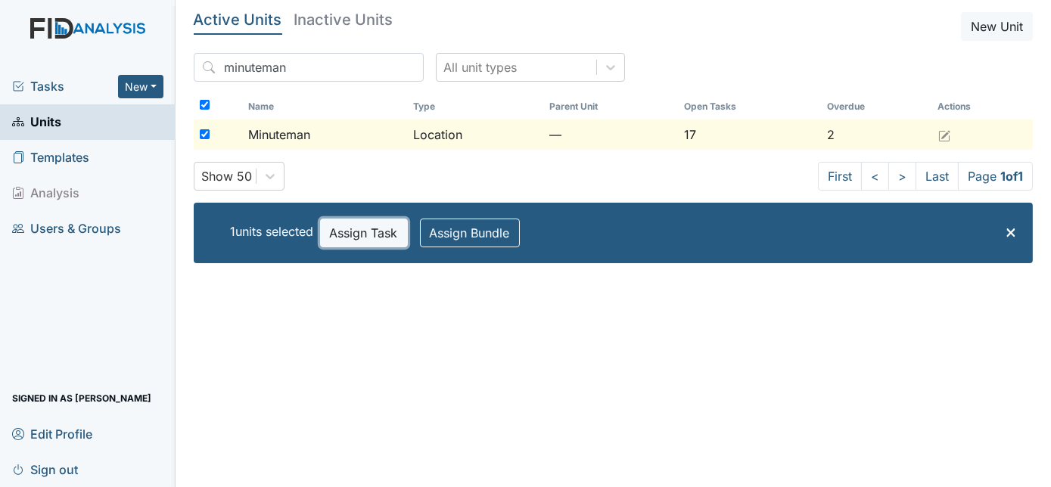
click at [349, 226] on button "Assign Task" at bounding box center [364, 233] width 88 height 29
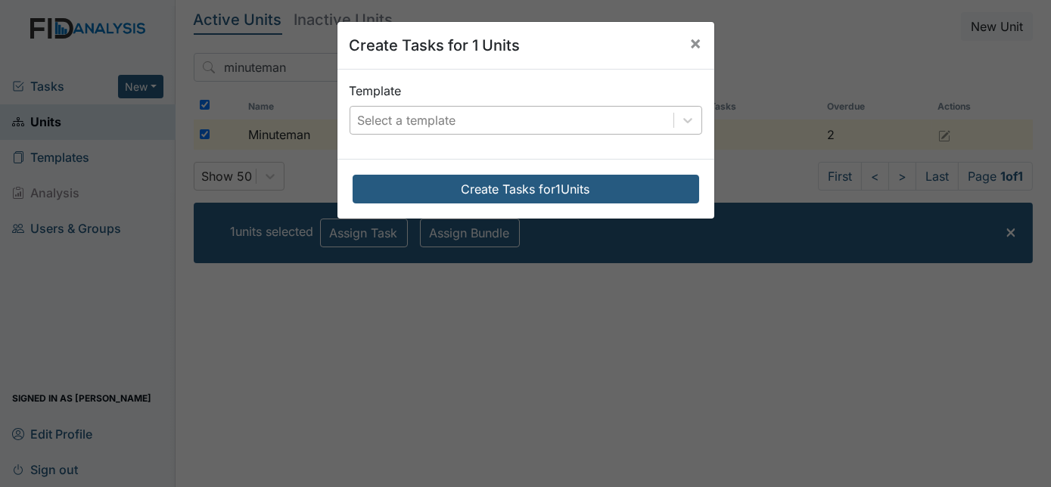
click at [435, 117] on div "Select a template" at bounding box center [407, 120] width 98 height 18
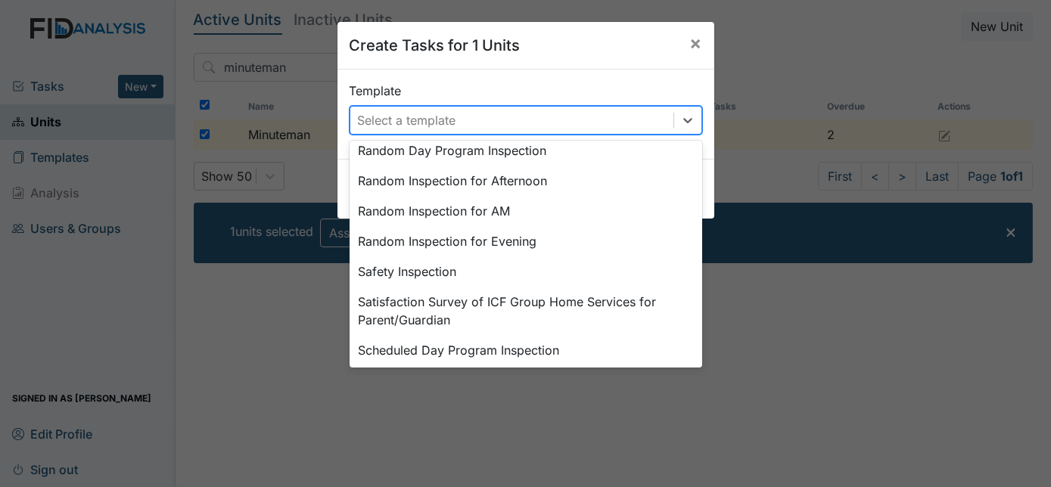
scroll to position [763, 0]
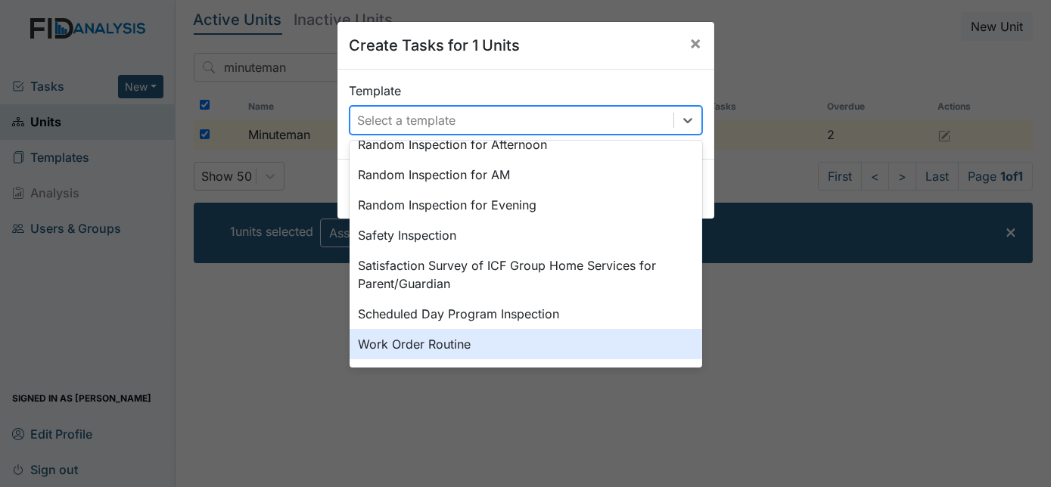
click at [449, 339] on div "Work Order Routine" at bounding box center [526, 344] width 353 height 30
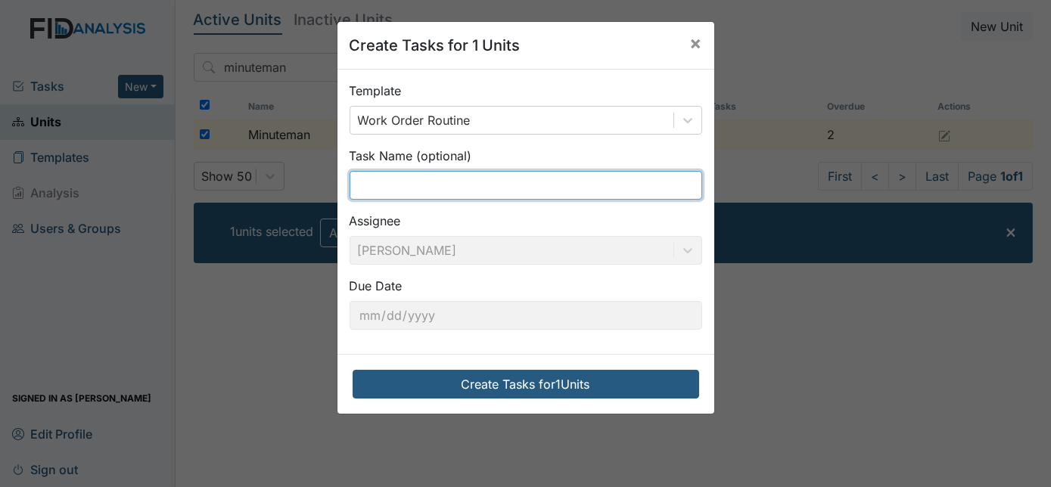
click at [397, 185] on input "text" at bounding box center [526, 185] width 353 height 29
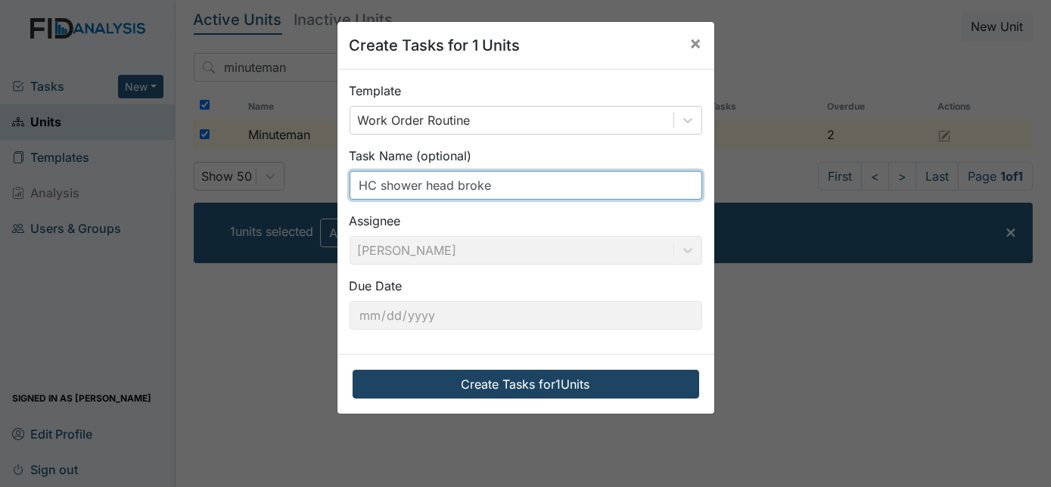
type input "HC shower head broke"
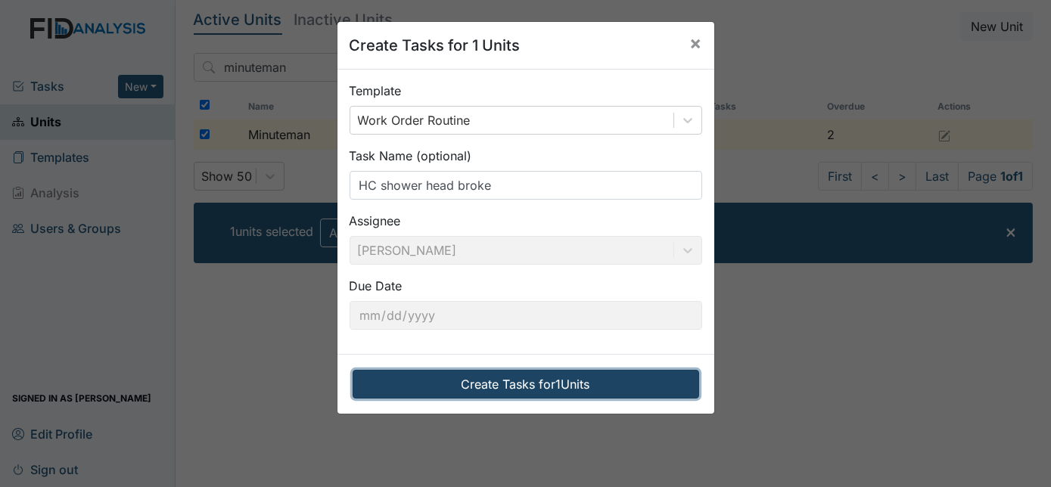
click at [471, 378] on button "Create Tasks for 1 Units" at bounding box center [526, 384] width 347 height 29
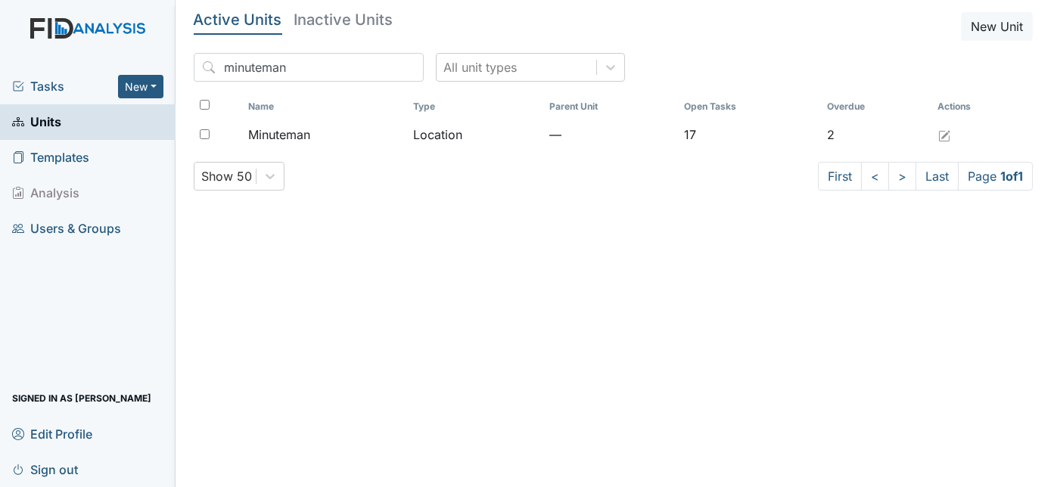
click at [47, 92] on span "Tasks" at bounding box center [65, 86] width 106 height 18
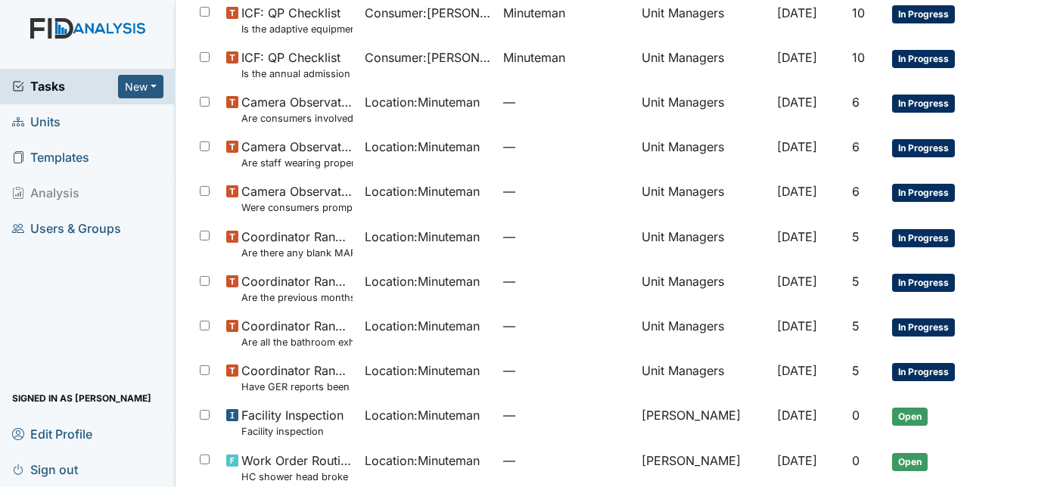
scroll to position [599, 0]
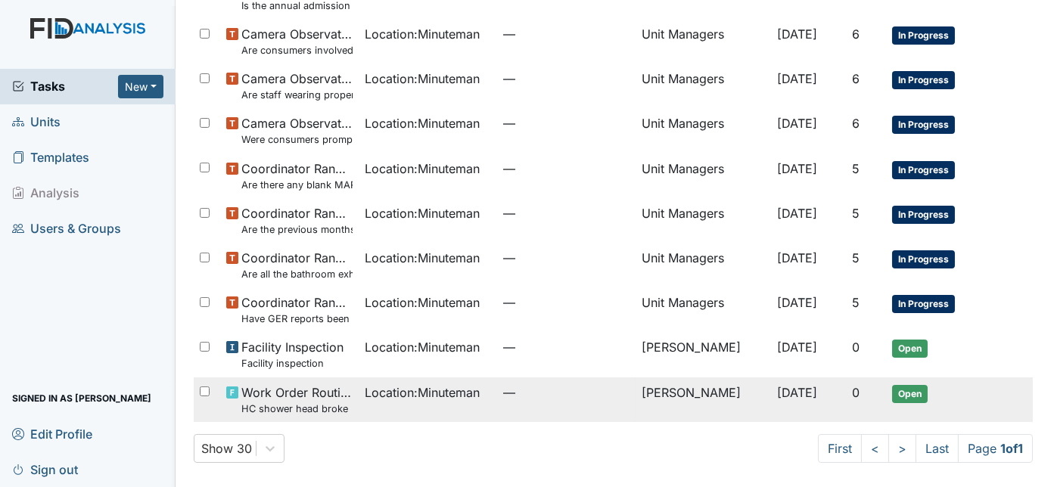
click at [511, 401] on span "—" at bounding box center [566, 393] width 126 height 18
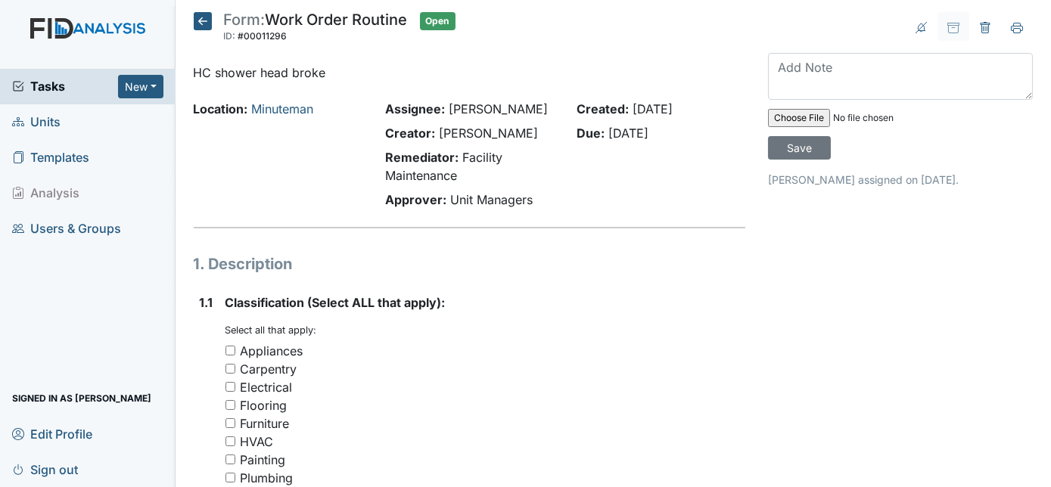
click at [366, 357] on div "Appliances" at bounding box center [485, 351] width 521 height 18
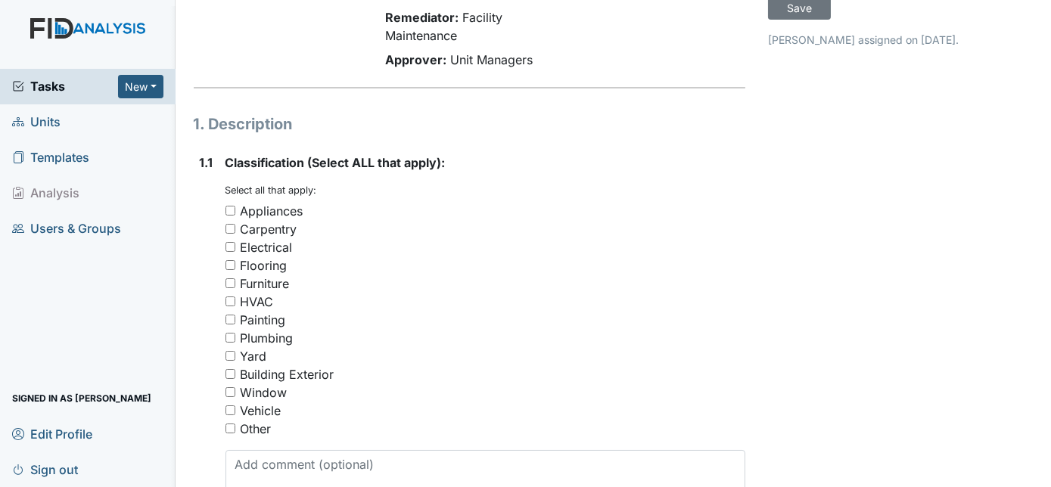
scroll to position [303, 0]
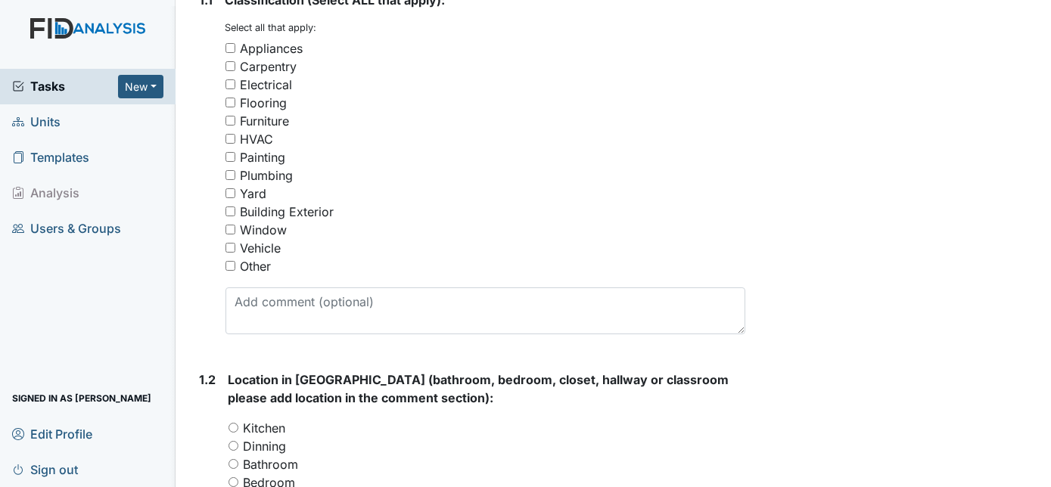
click at [229, 266] on input "Other" at bounding box center [230, 266] width 10 height 10
checkbox input "true"
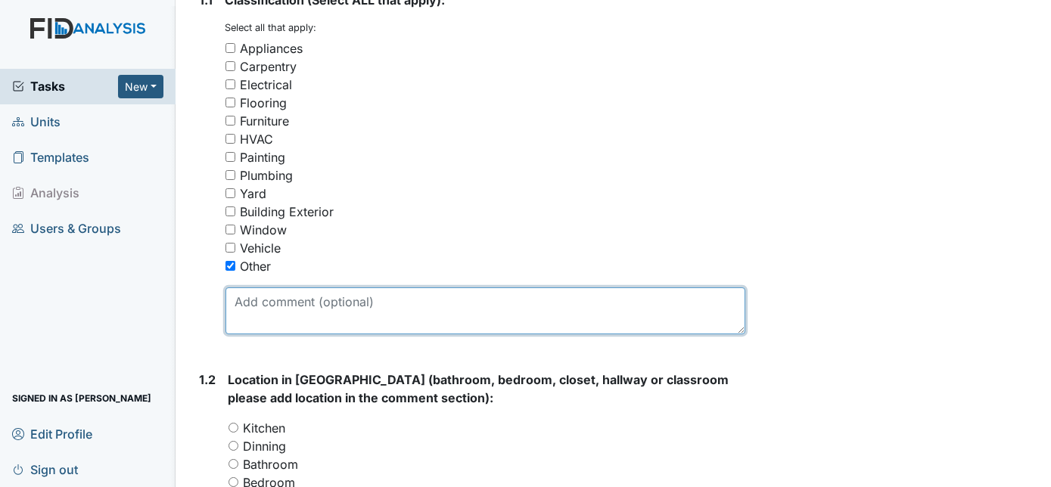
click at [259, 312] on textarea at bounding box center [485, 311] width 521 height 47
type textarea "Shower head broke"
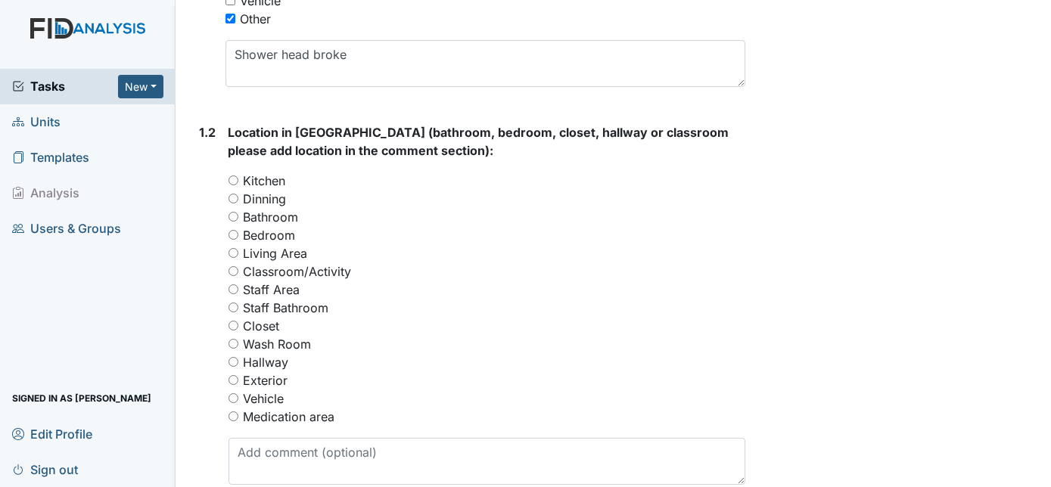
scroll to position [577, 0]
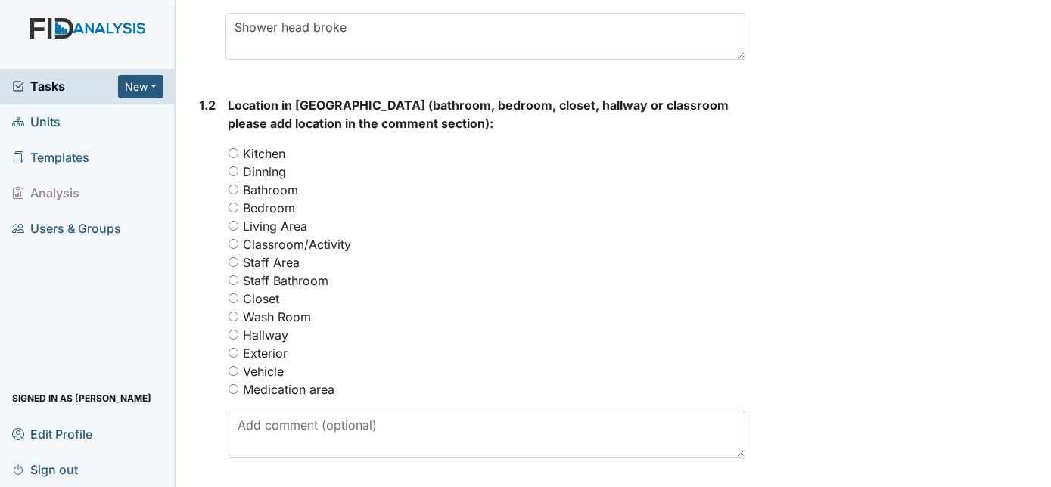
click at [232, 187] on input "Bathroom" at bounding box center [233, 190] width 10 height 10
radio input "true"
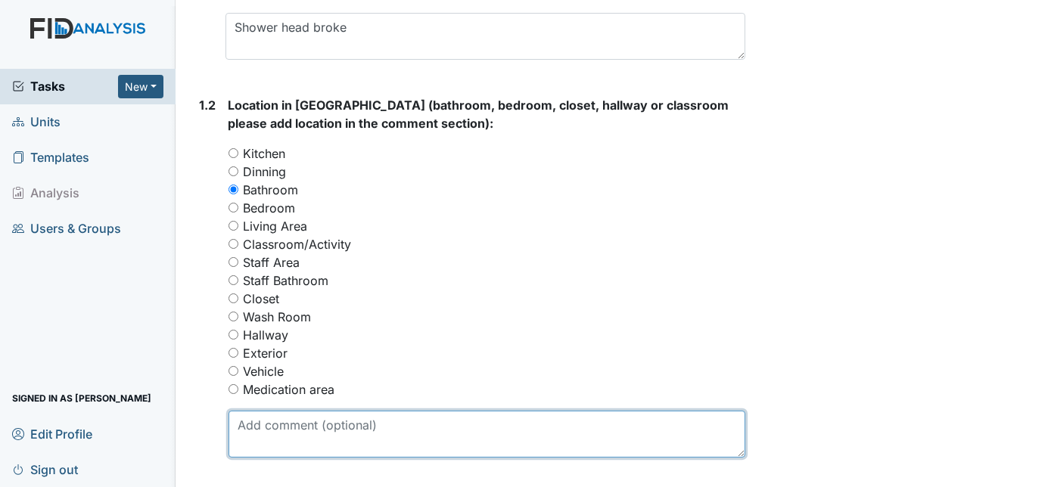
click at [258, 442] on textarea at bounding box center [487, 434] width 518 height 47
type textarea "HC bathroom"
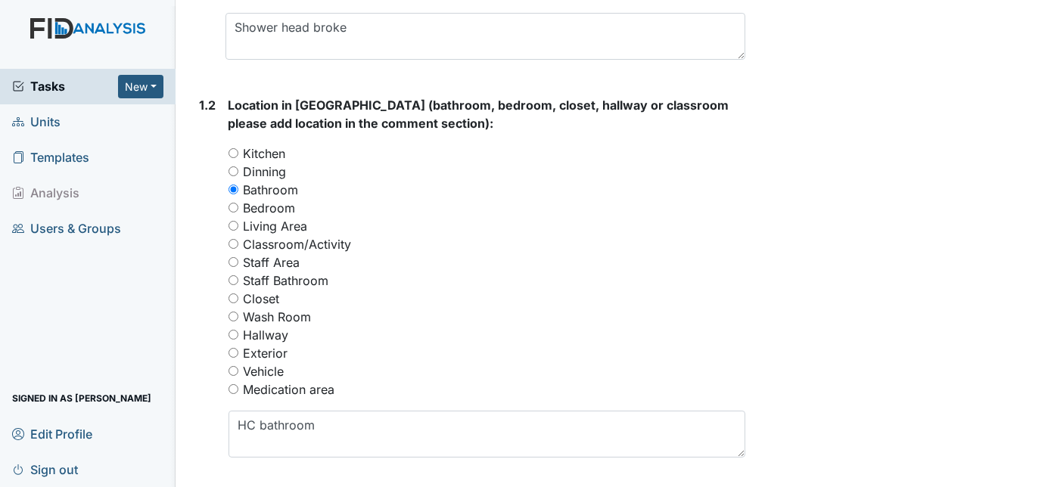
click at [463, 359] on div "Exterior" at bounding box center [487, 353] width 518 height 18
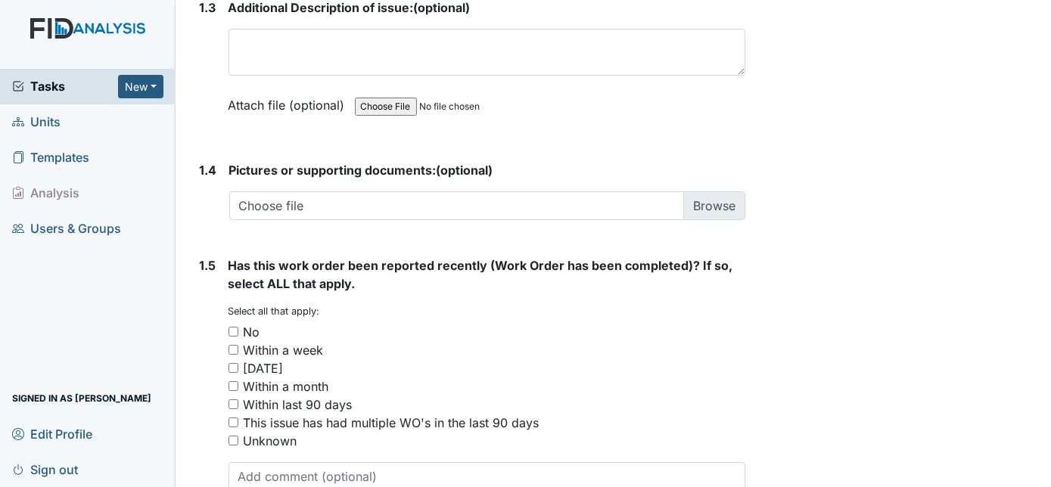
scroll to position [1100, 0]
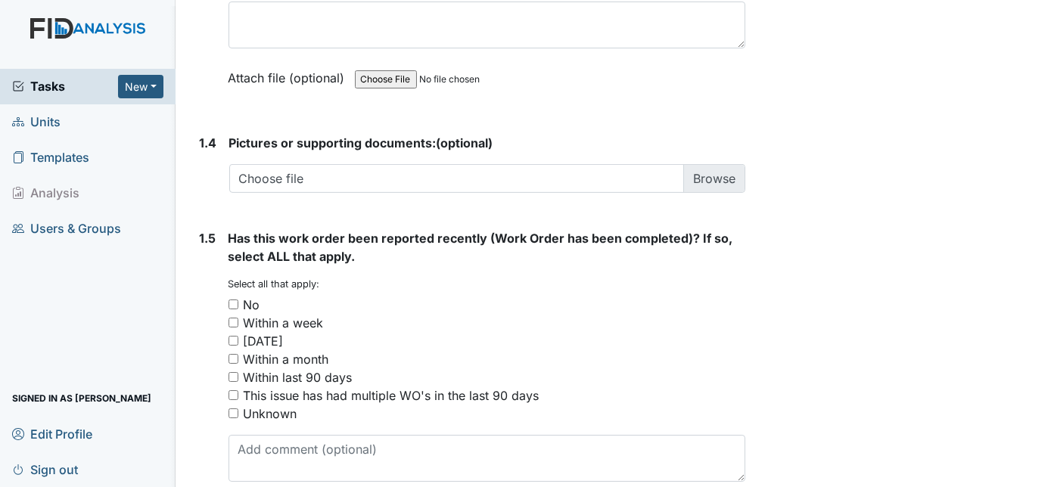
click at [230, 302] on input "No" at bounding box center [233, 305] width 10 height 10
checkbox input "true"
click at [205, 325] on div "1.5" at bounding box center [208, 361] width 17 height 265
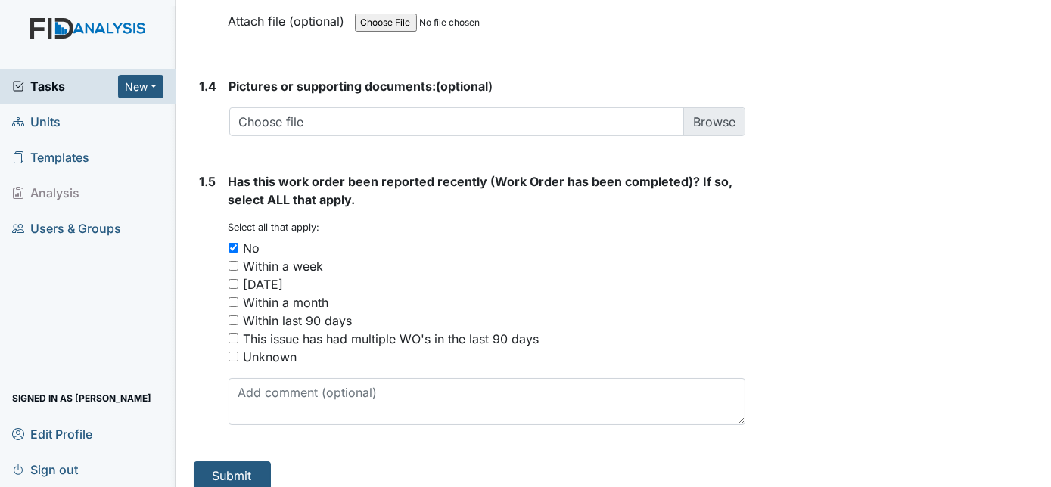
scroll to position [1168, 0]
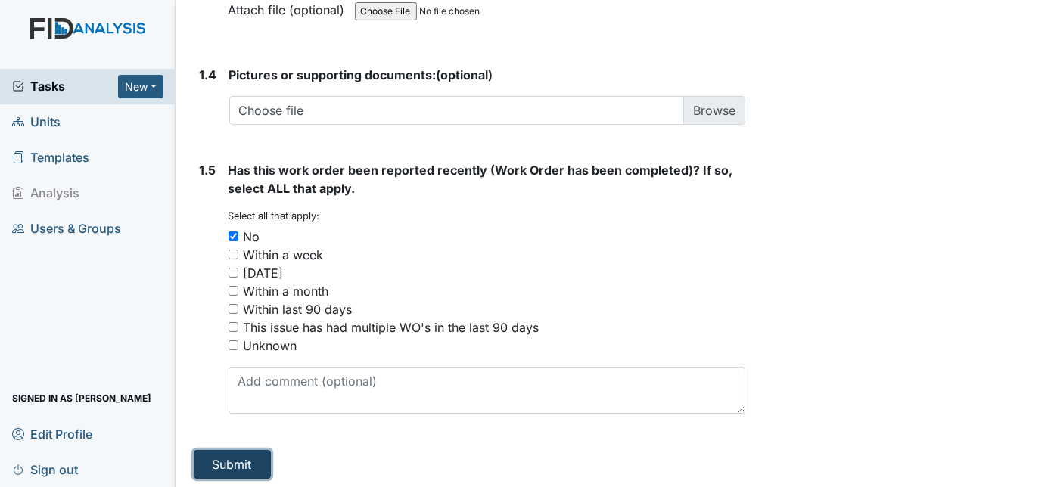
click at [256, 453] on button "Submit" at bounding box center [232, 464] width 77 height 29
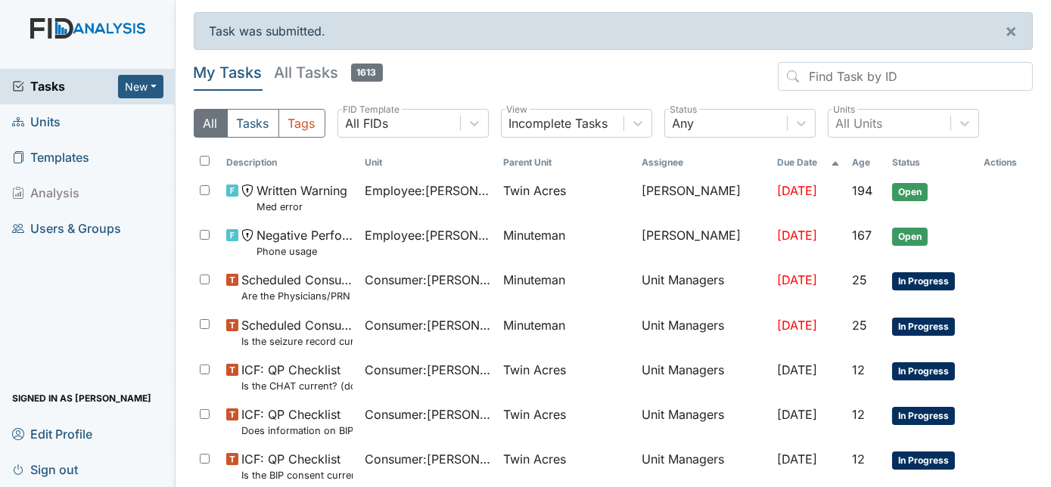
click at [39, 124] on span "Units" at bounding box center [36, 121] width 48 height 23
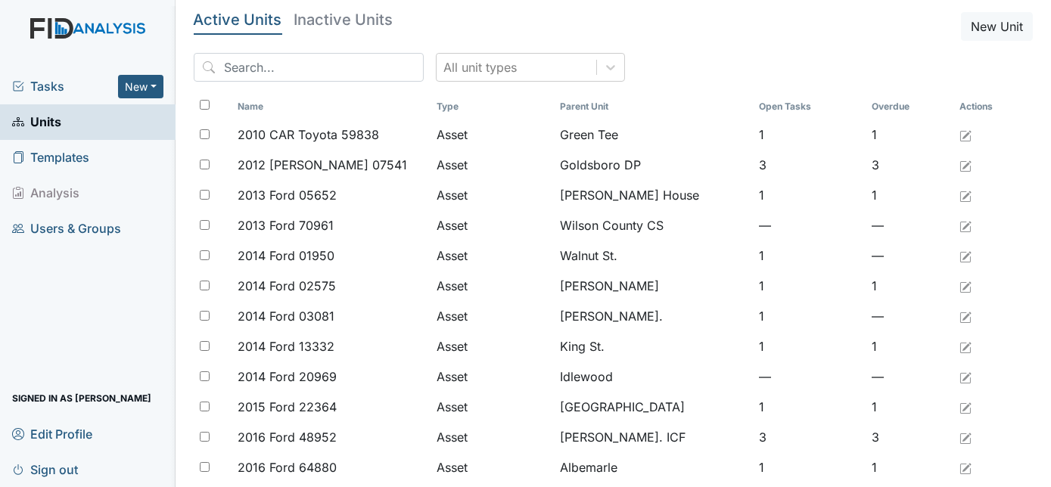
click at [33, 82] on span "Tasks" at bounding box center [65, 86] width 106 height 18
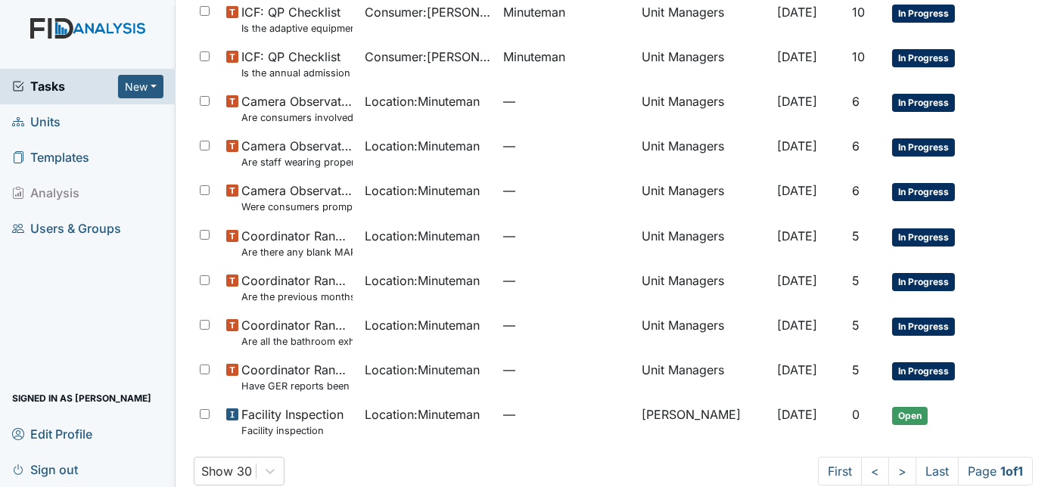
scroll to position [555, 0]
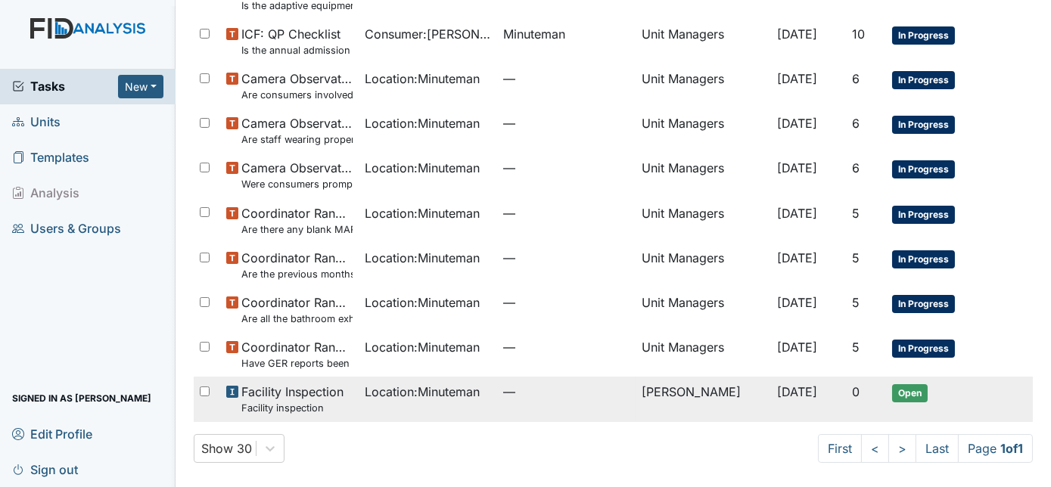
click at [680, 403] on td "[PERSON_NAME]" at bounding box center [703, 399] width 135 height 45
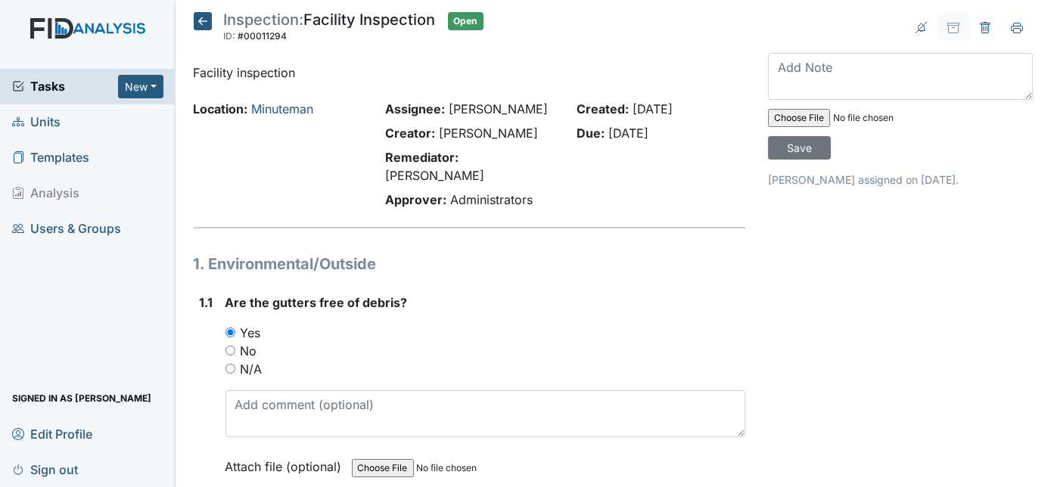
click at [583, 294] on strong "Are the gutters free of debris?" at bounding box center [485, 303] width 521 height 18
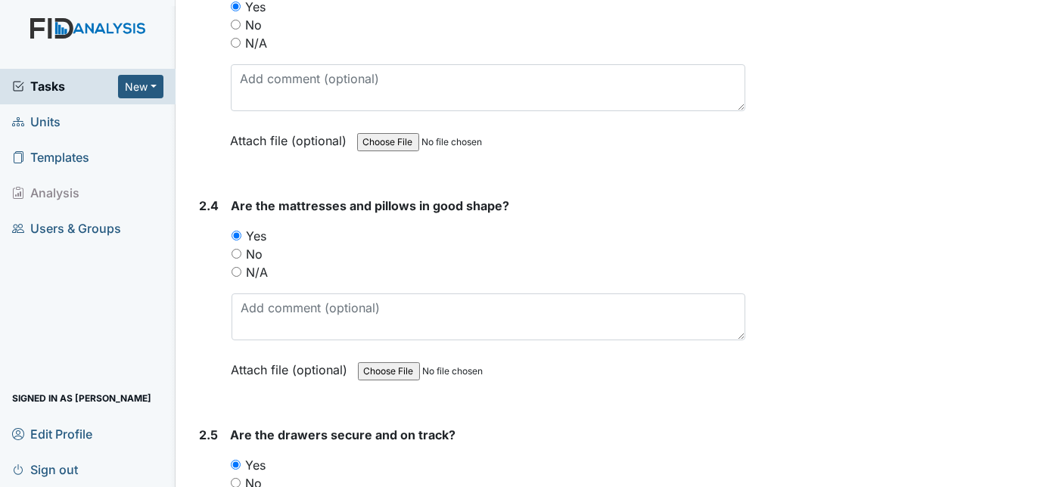
scroll to position [3136, 0]
